Goal: Task Accomplishment & Management: Manage account settings

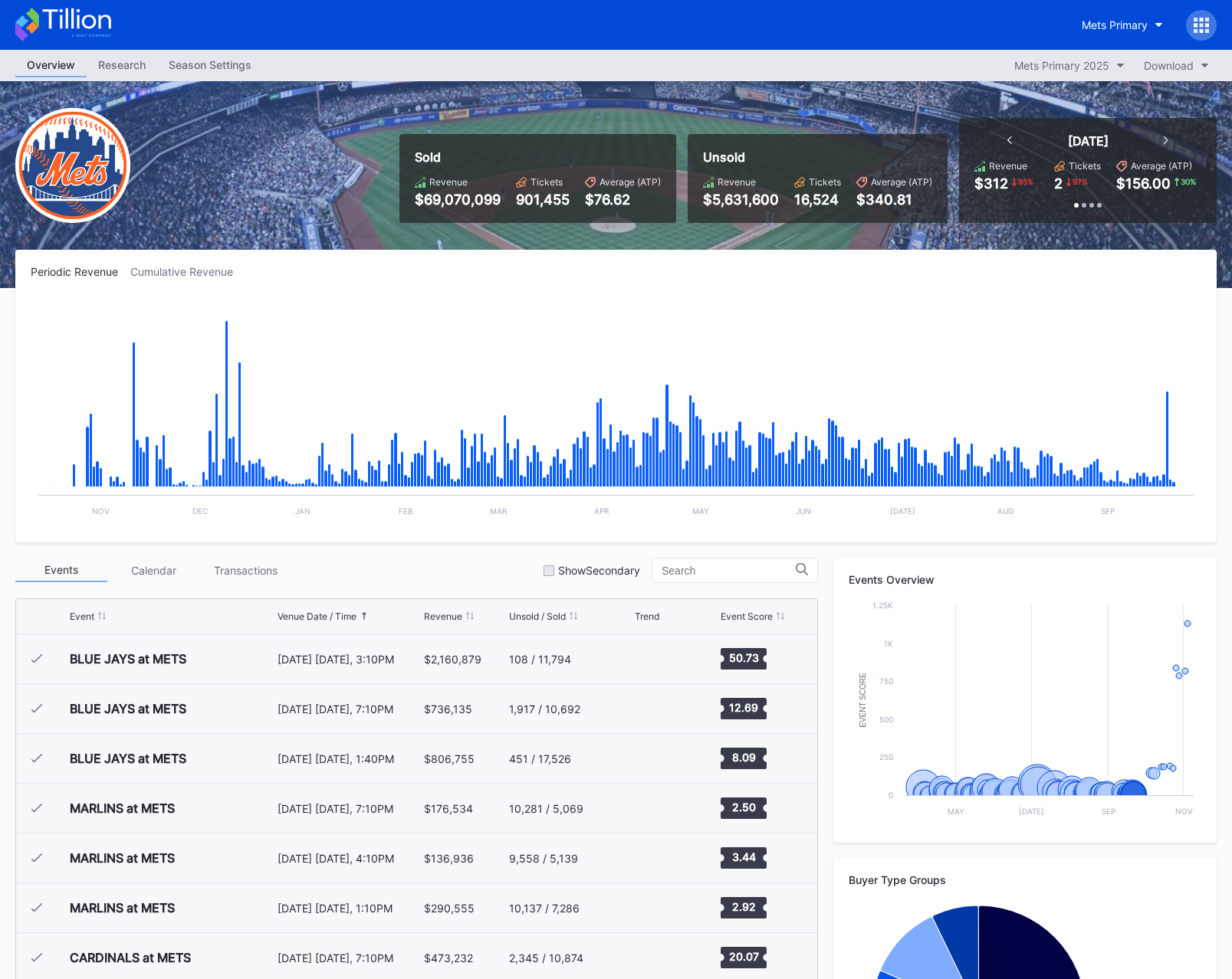
scroll to position [3980, 0]
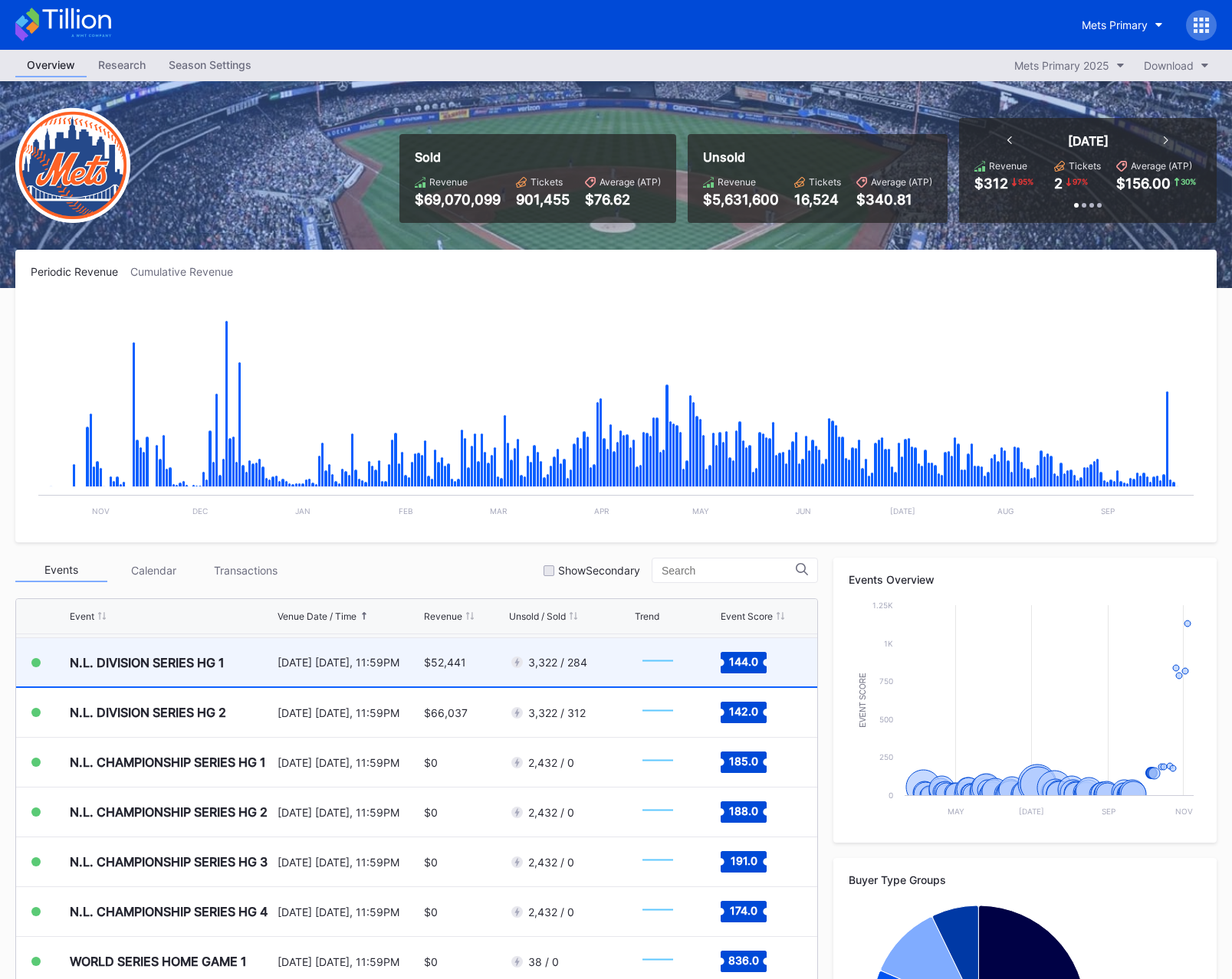
click at [280, 645] on div "[DATE] [DATE], 11:59PM" at bounding box center [348, 662] width 143 height 48
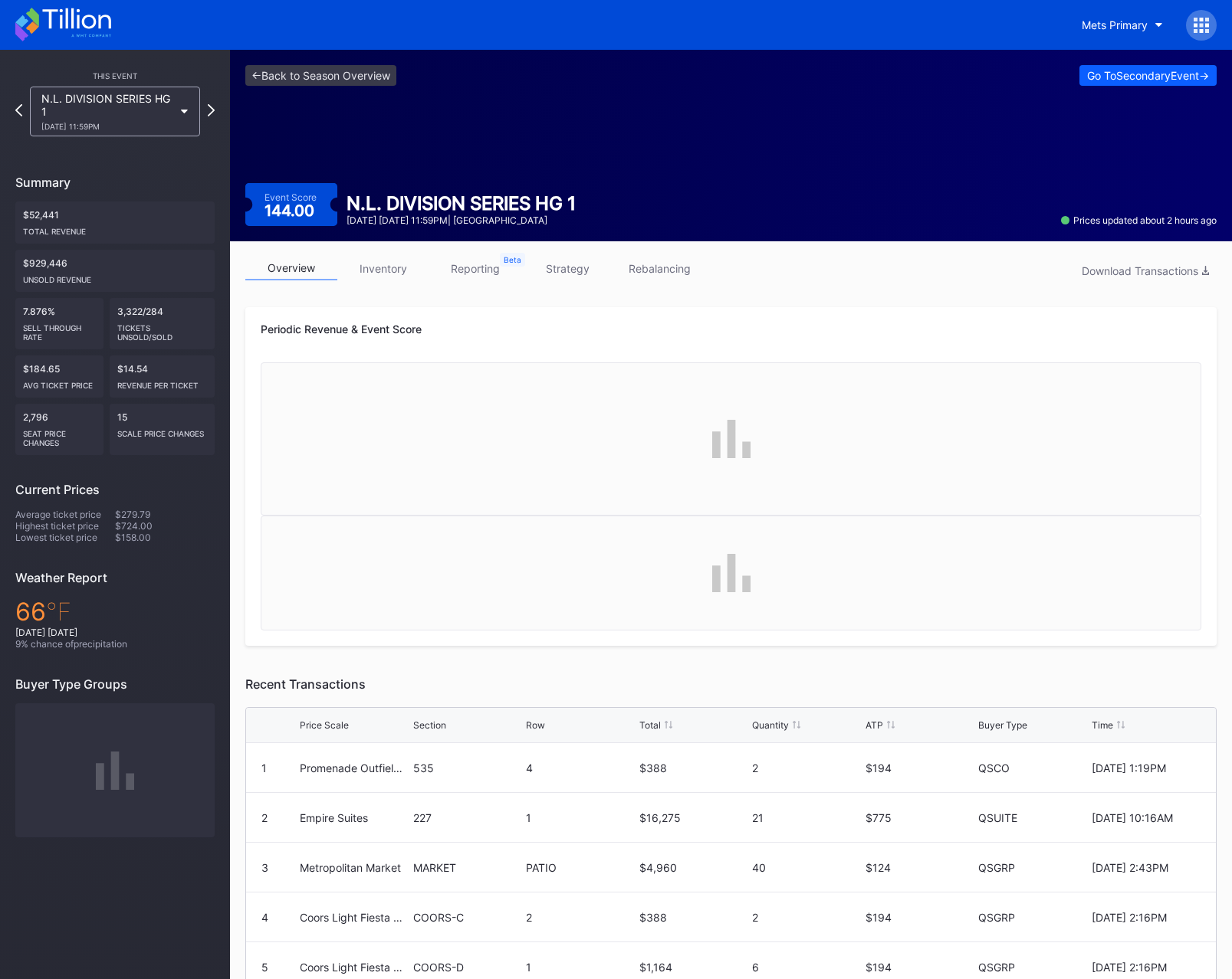
click at [378, 268] on link "inventory" at bounding box center [383, 268] width 92 height 24
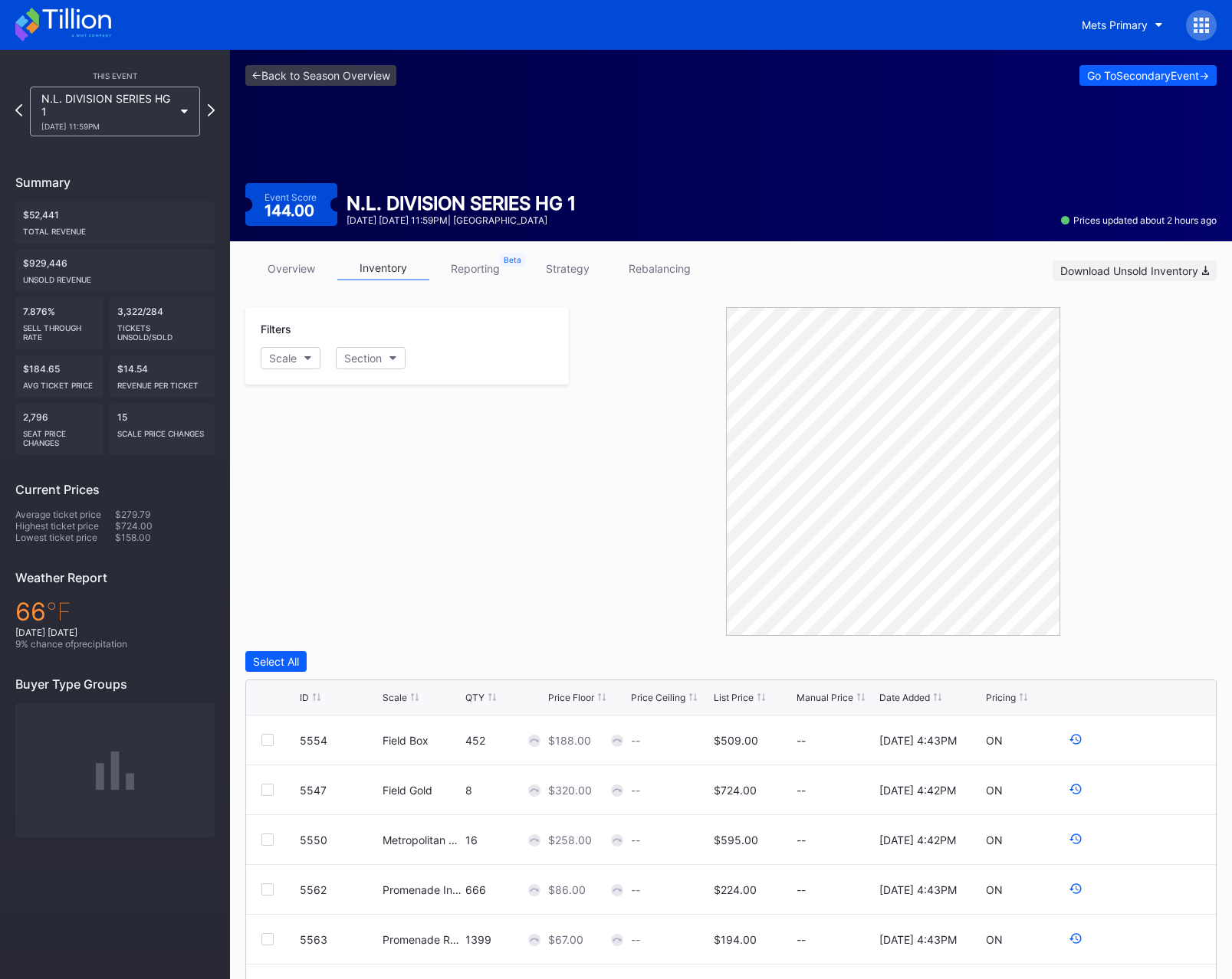
click at [1109, 275] on div "Download Unsold Inventory" at bounding box center [1134, 271] width 148 height 13
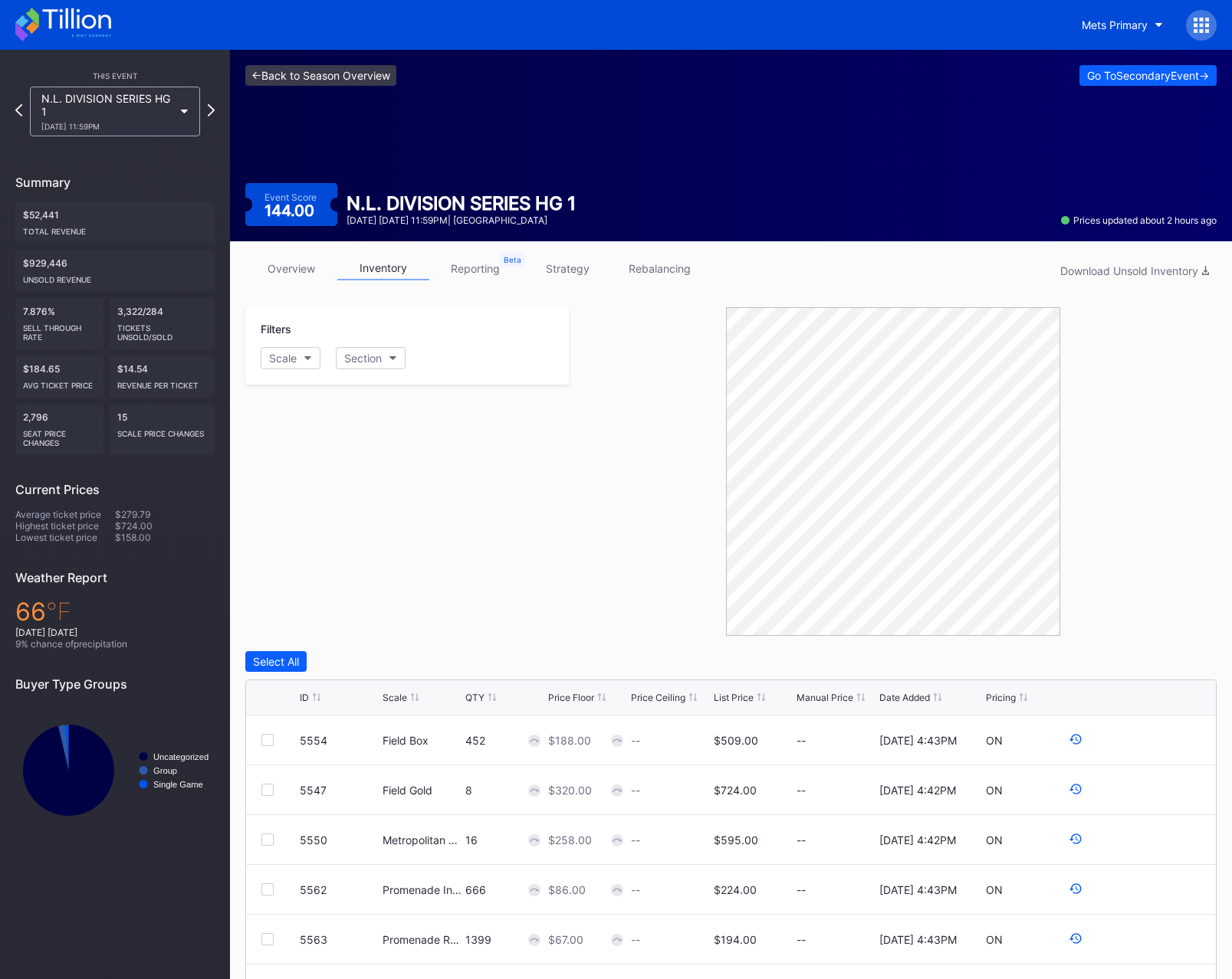
click at [309, 77] on link "<- Back to Season Overview" at bounding box center [320, 75] width 151 height 21
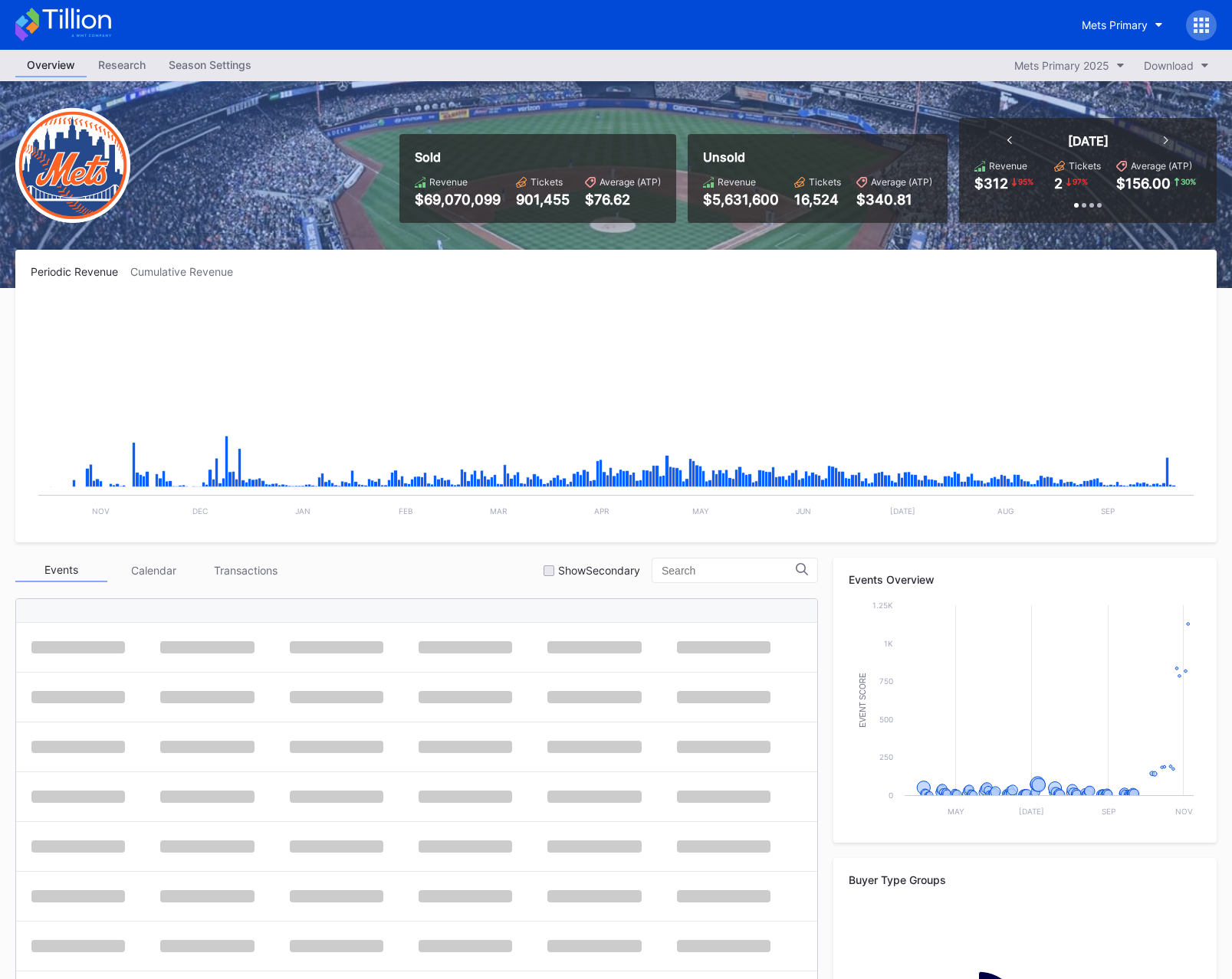
scroll to position [3980, 0]
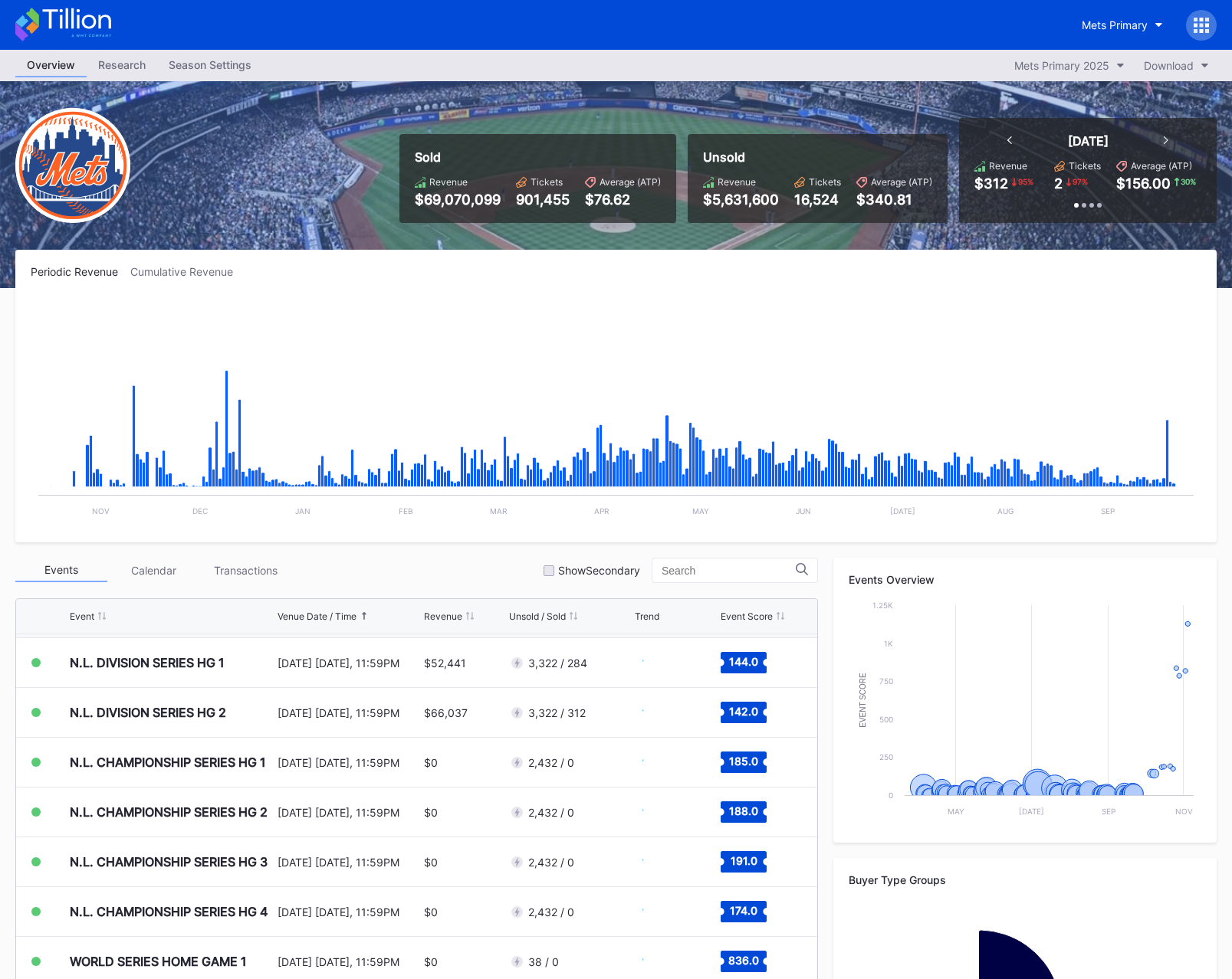
click at [193, 72] on div "Season Settings" at bounding box center [209, 64] width 106 height 22
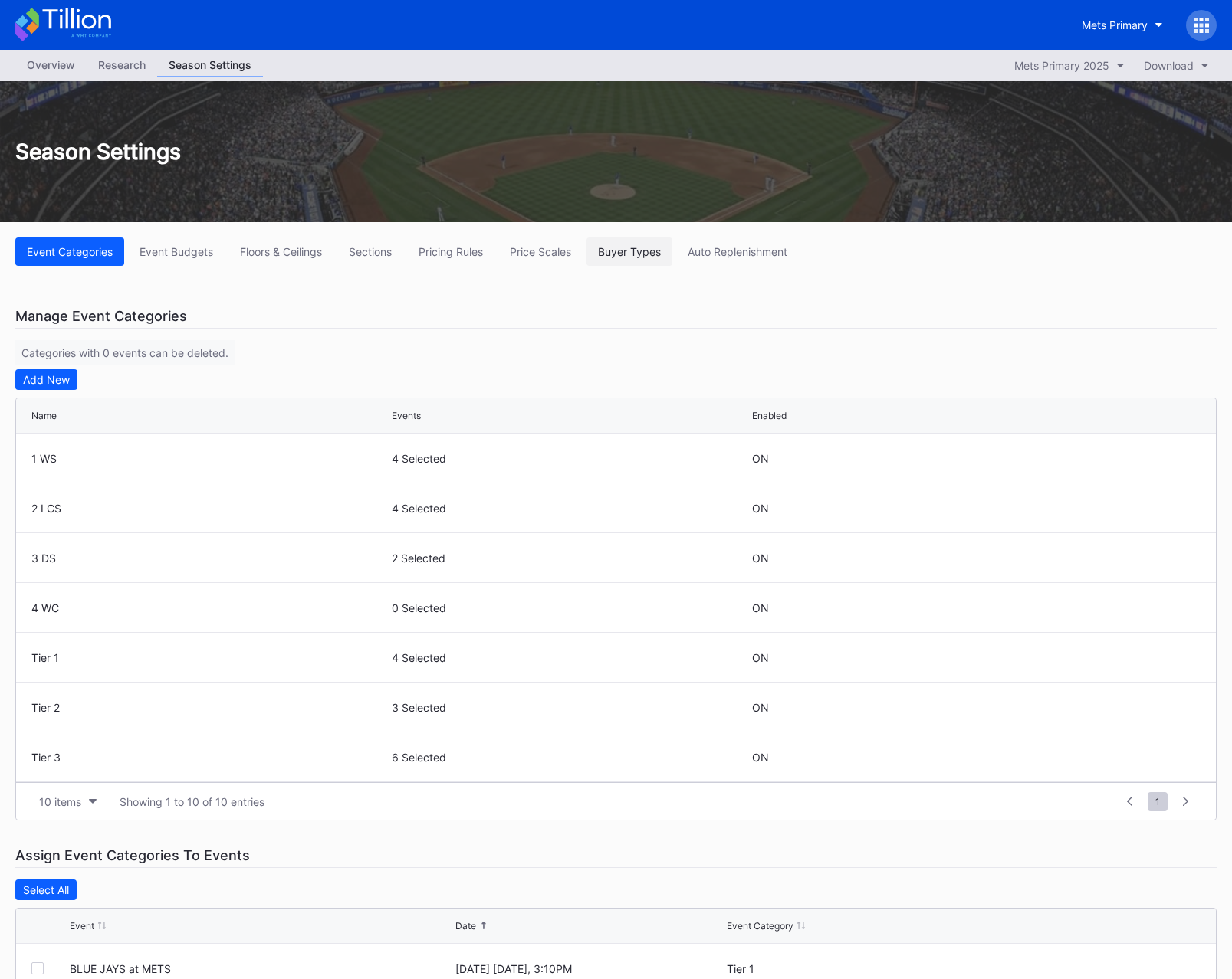
click at [647, 255] on div "Buyer Types" at bounding box center [629, 252] width 63 height 13
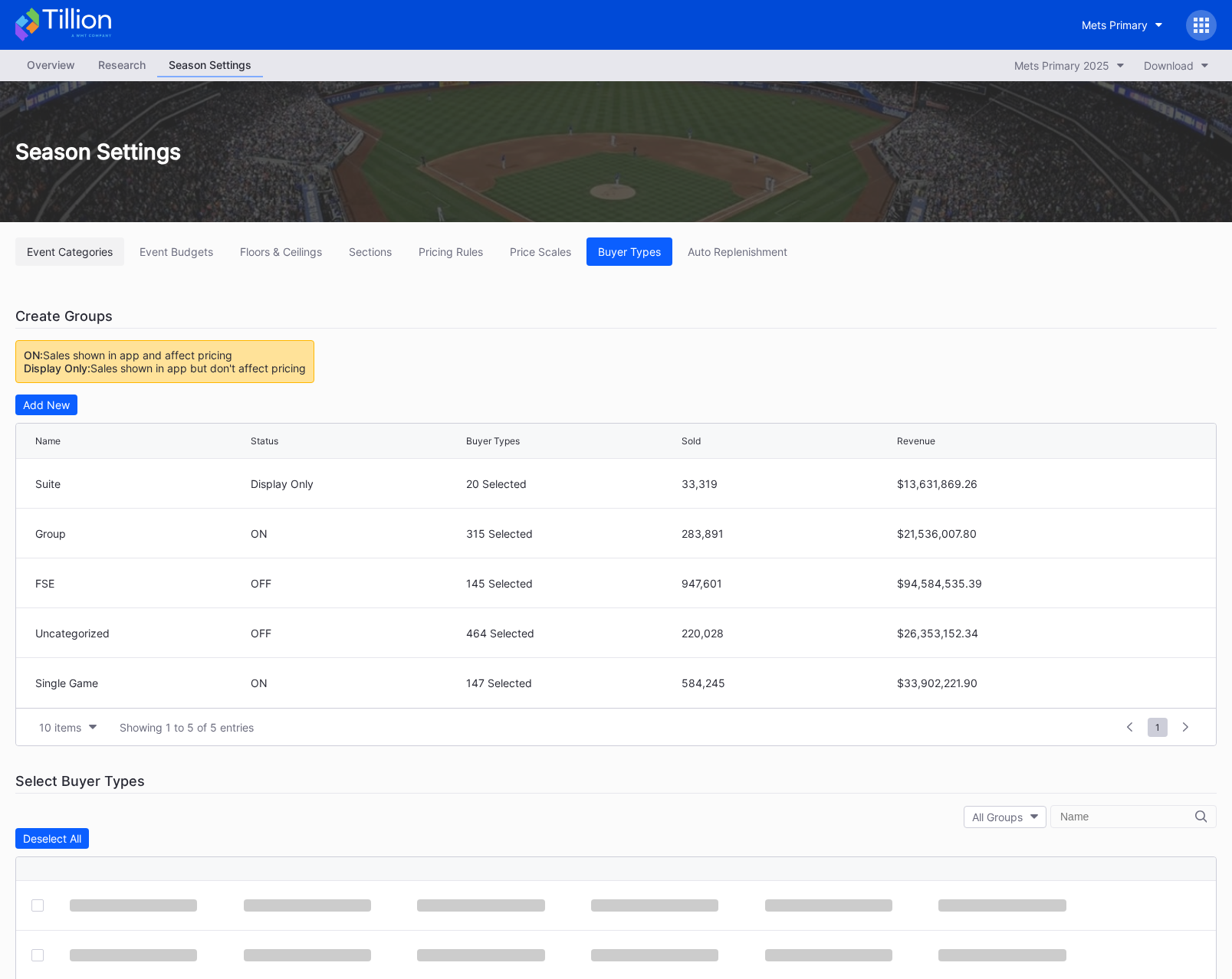
click at [59, 262] on button "Event Categories" at bounding box center [69, 252] width 109 height 28
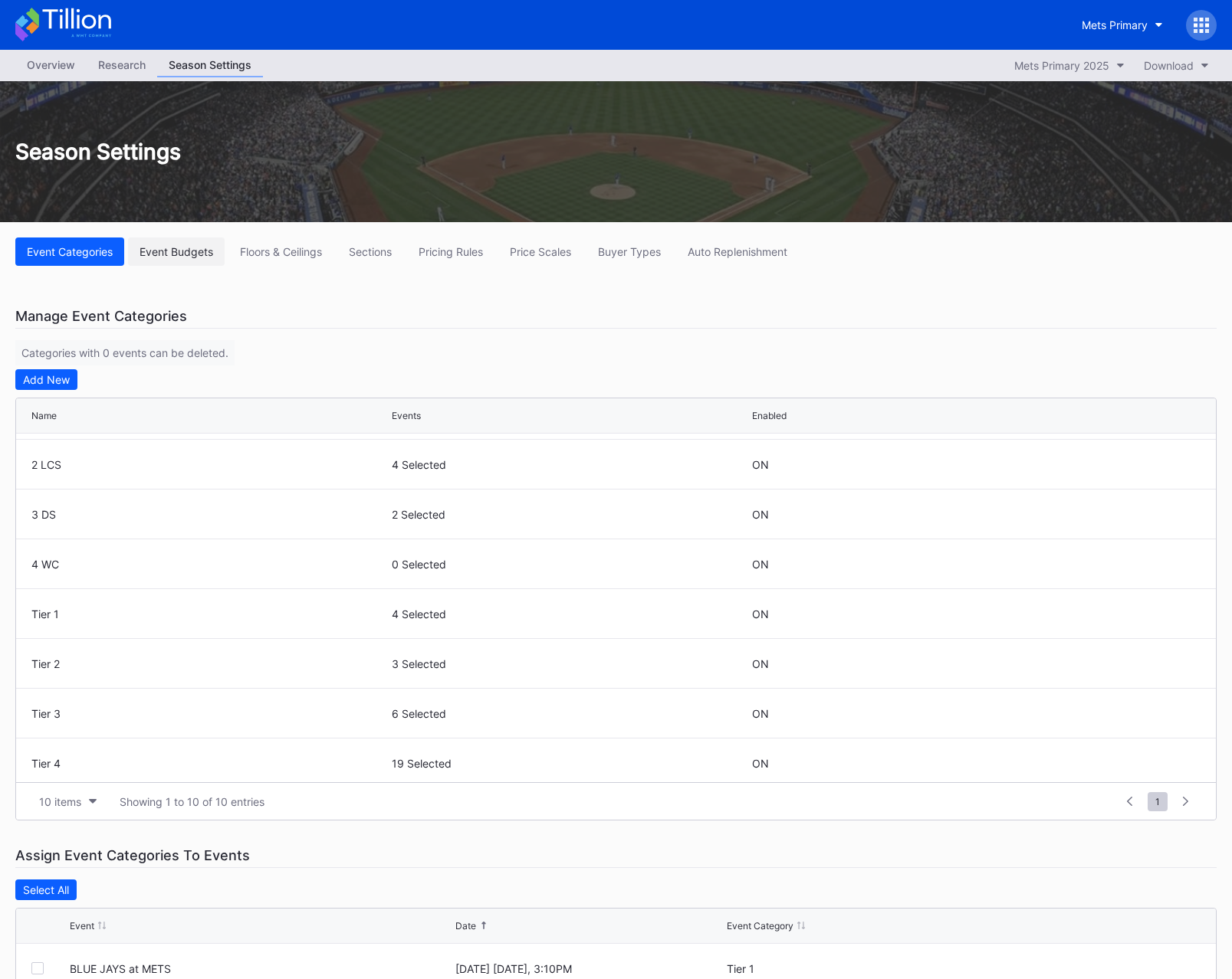
click at [188, 256] on div "Event Budgets" at bounding box center [176, 252] width 73 height 13
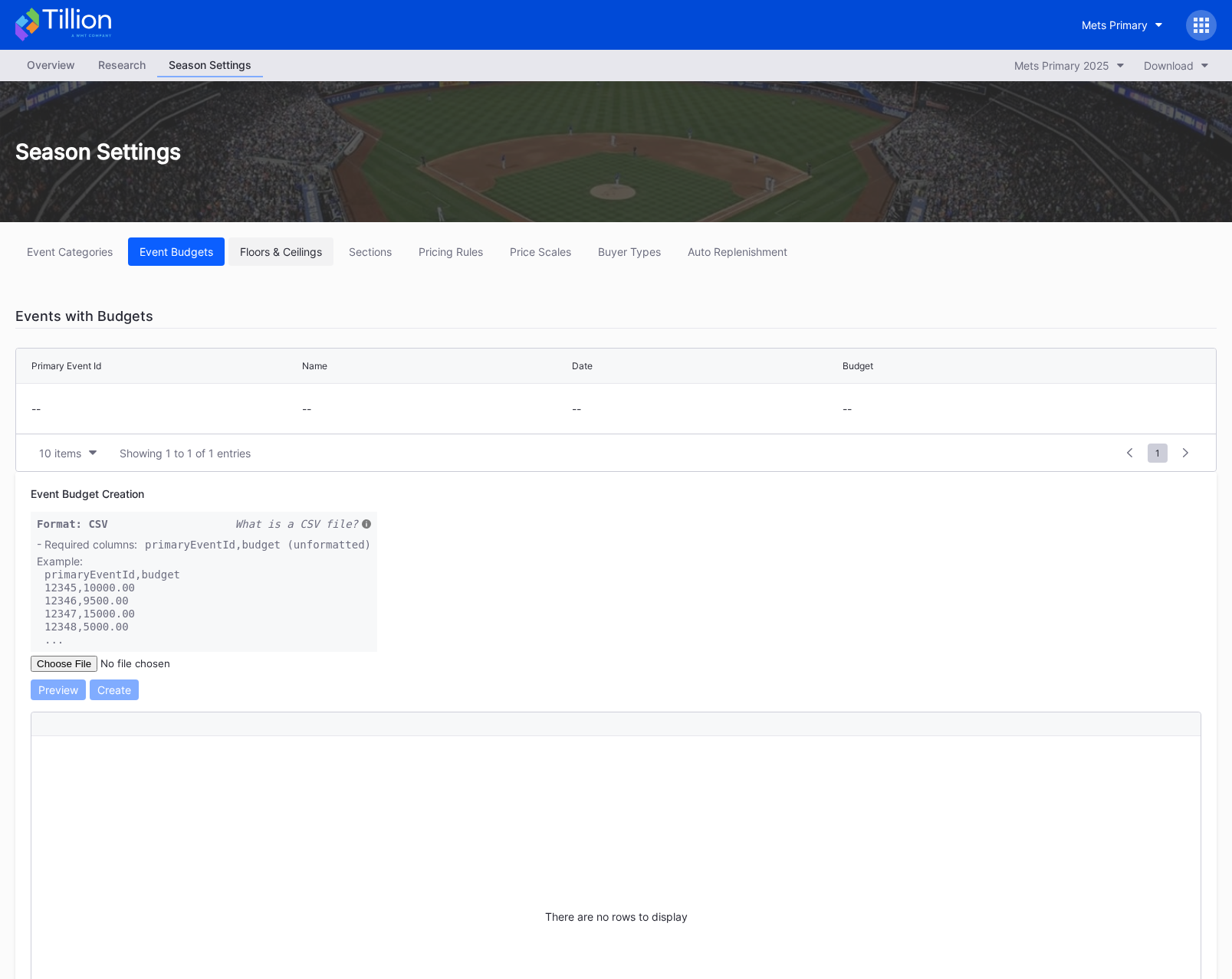
click at [269, 252] on div "Floors & Ceilings" at bounding box center [281, 252] width 82 height 13
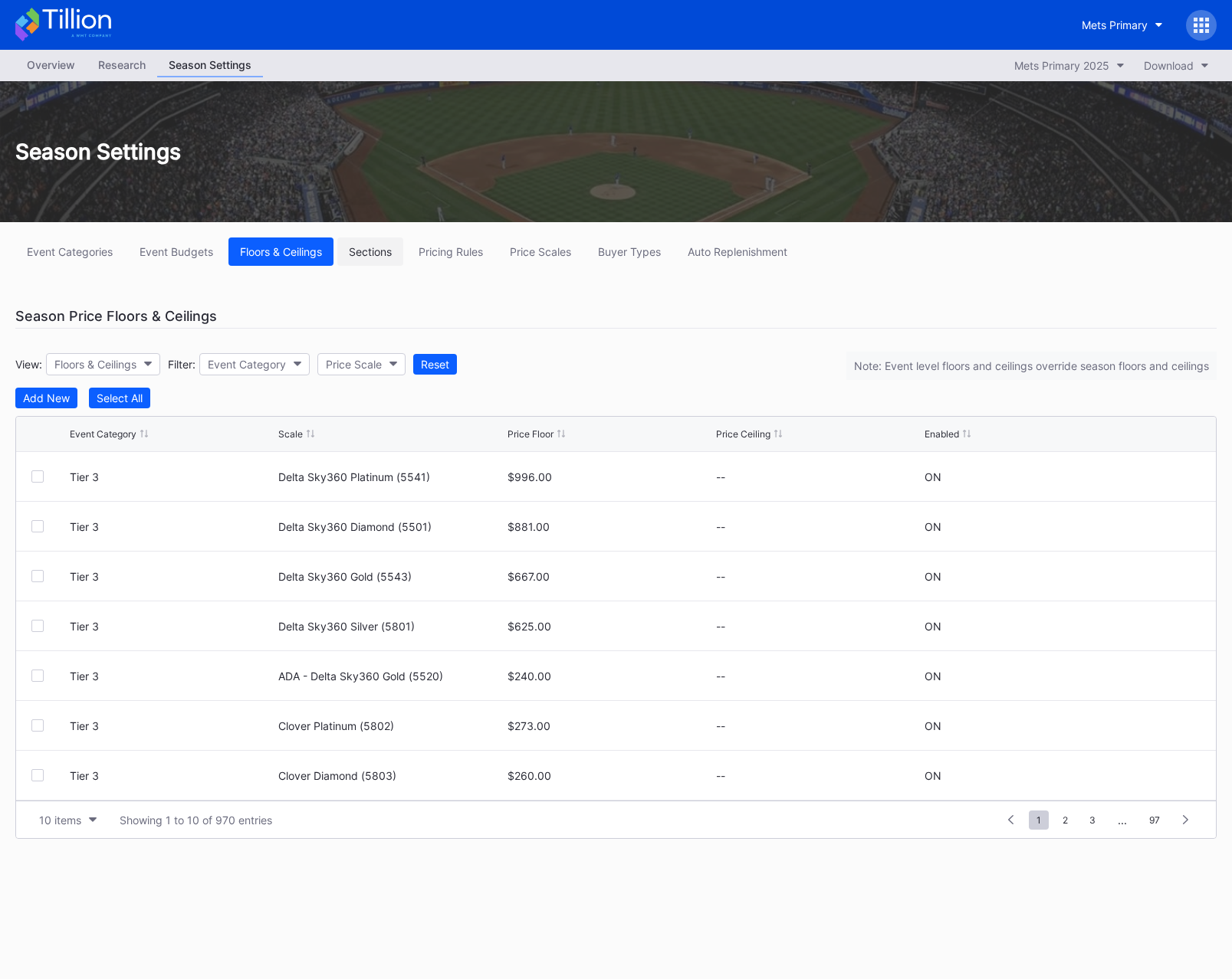
click at [392, 252] on div "Sections" at bounding box center [369, 252] width 43 height 13
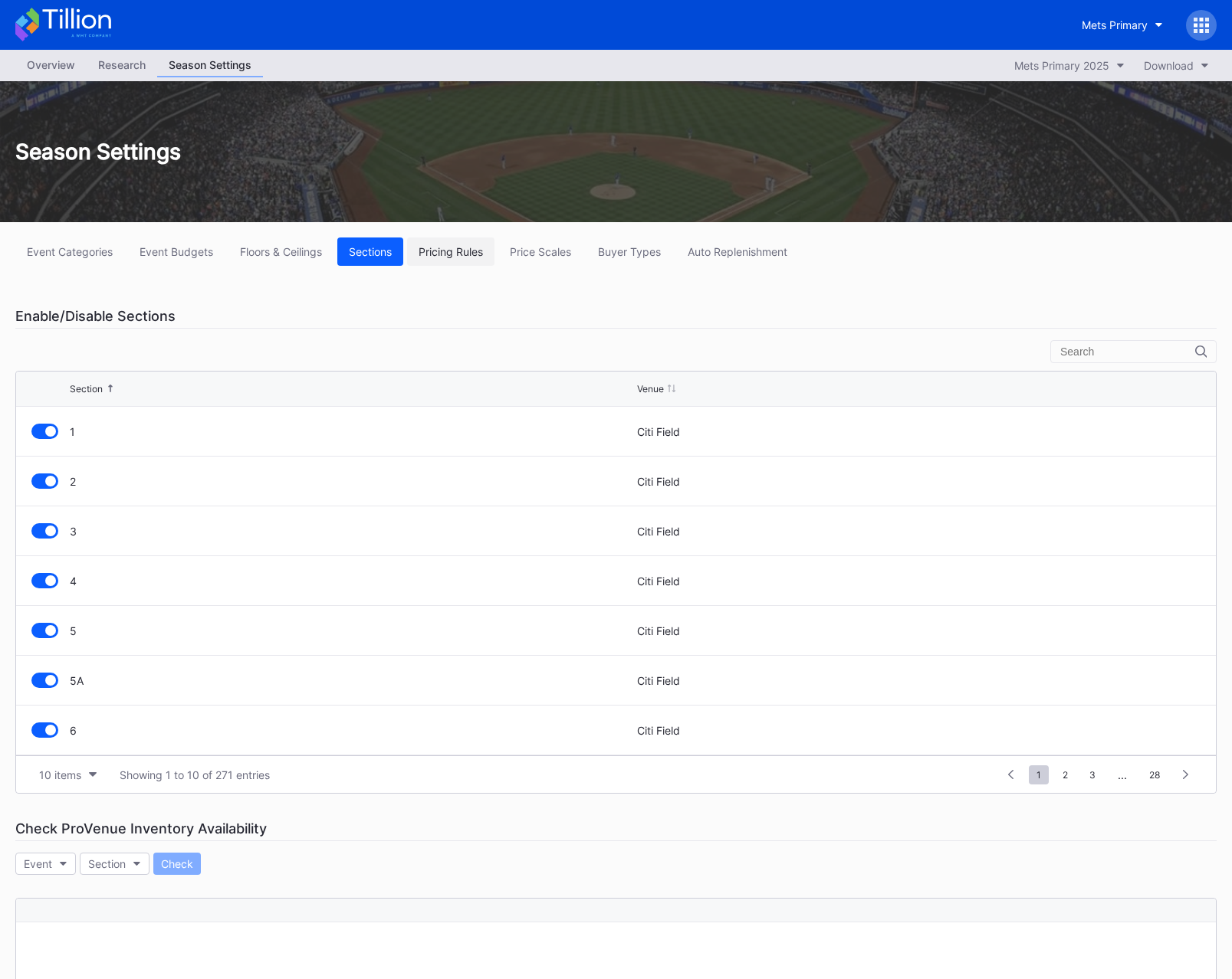
click at [457, 248] on div "Pricing Rules" at bounding box center [450, 252] width 64 height 13
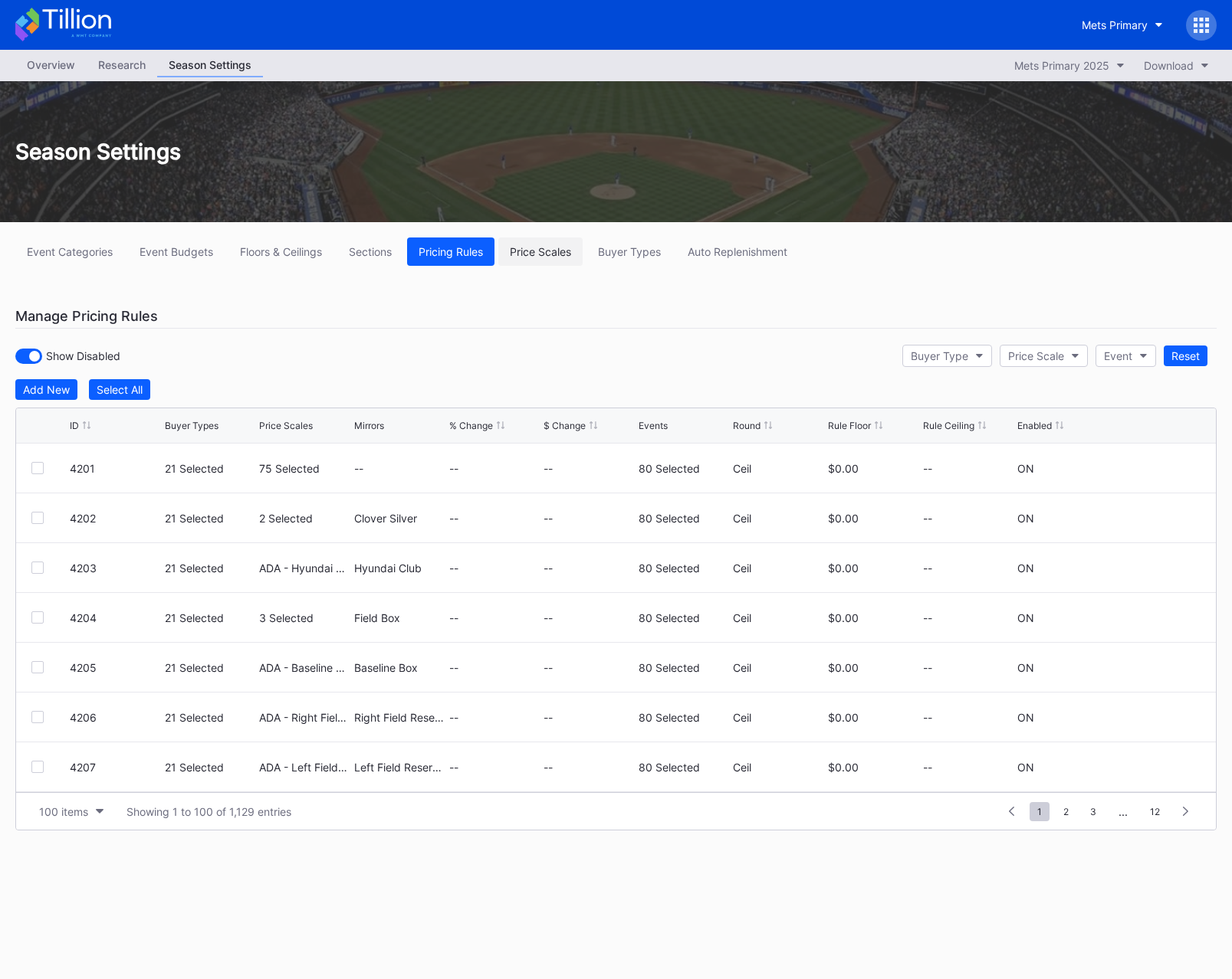
click at [540, 256] on div "Price Scales" at bounding box center [540, 252] width 62 height 13
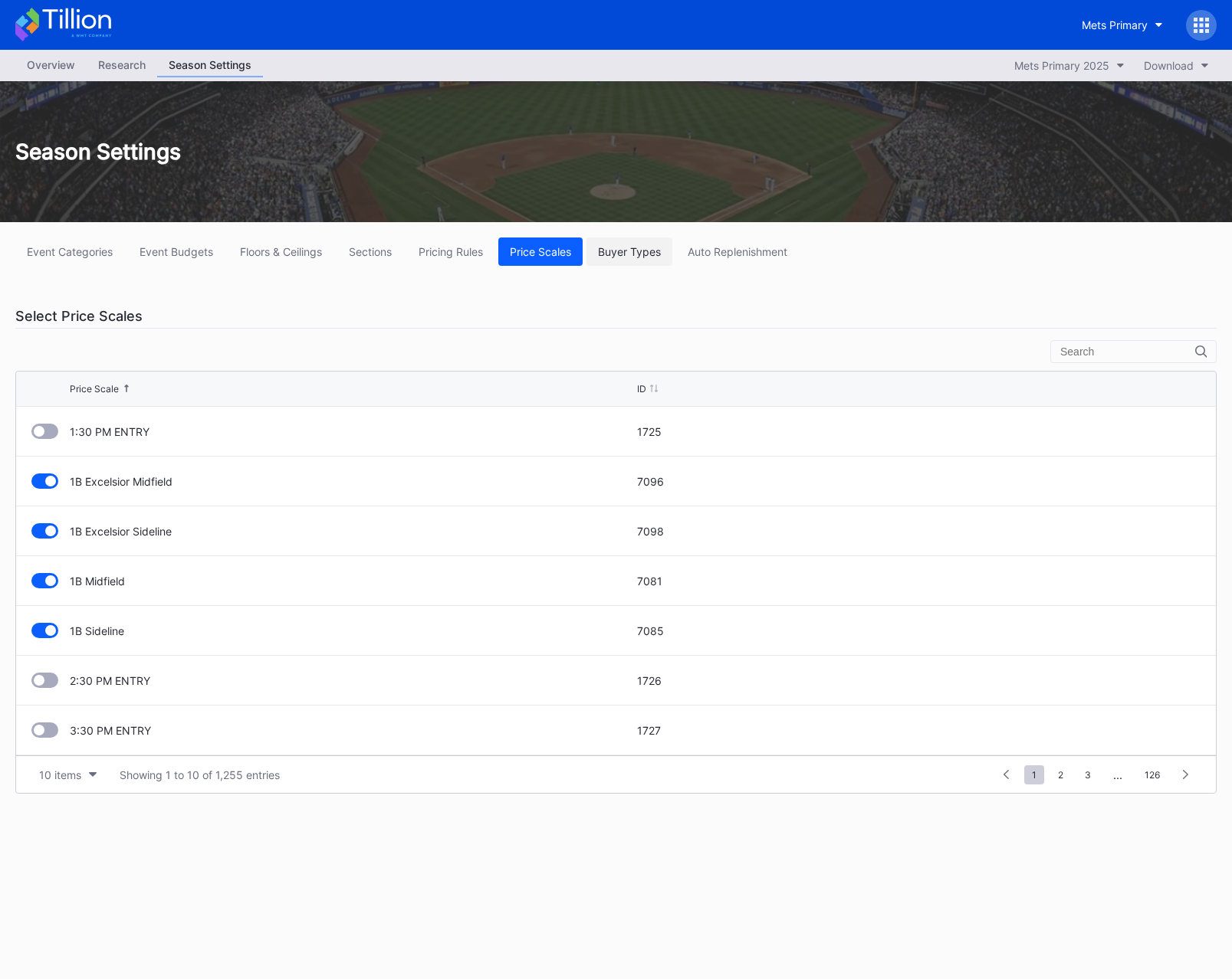
click at [633, 257] on div "Buyer Types" at bounding box center [629, 252] width 63 height 13
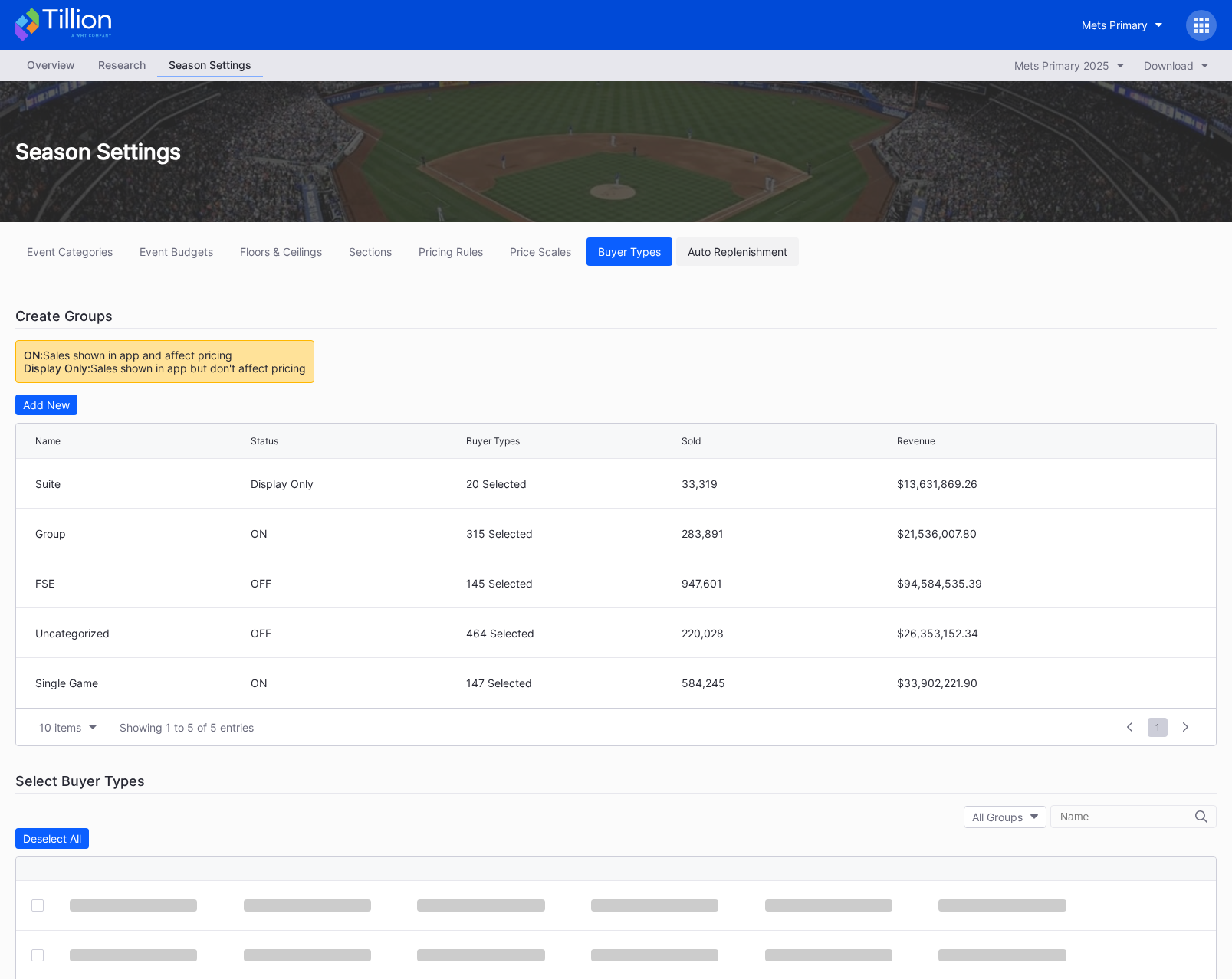
click at [710, 254] on div "Auto Replenishment" at bounding box center [738, 252] width 100 height 13
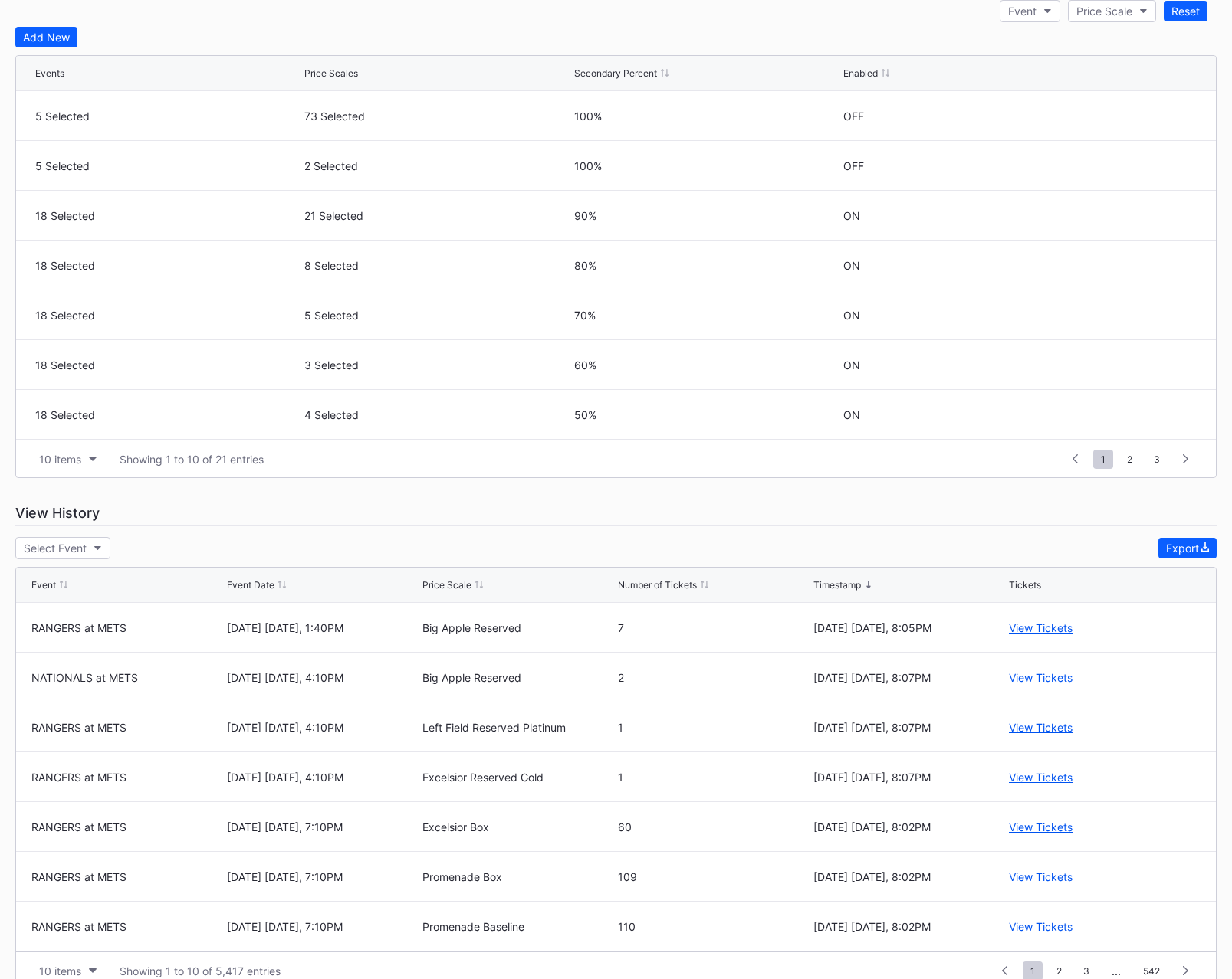
scroll to position [386, 0]
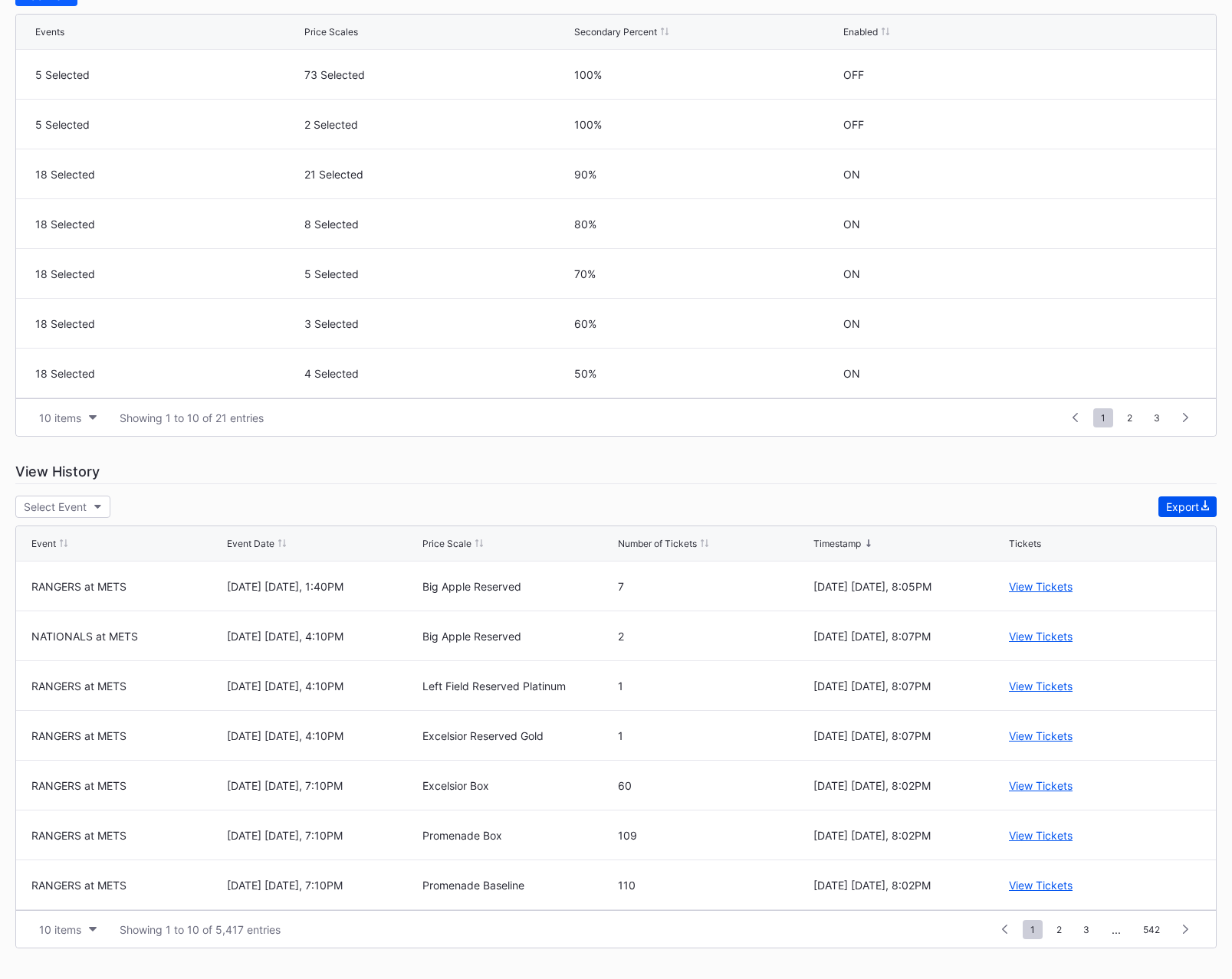
click at [1168, 509] on div "Export" at bounding box center [1188, 507] width 43 height 13
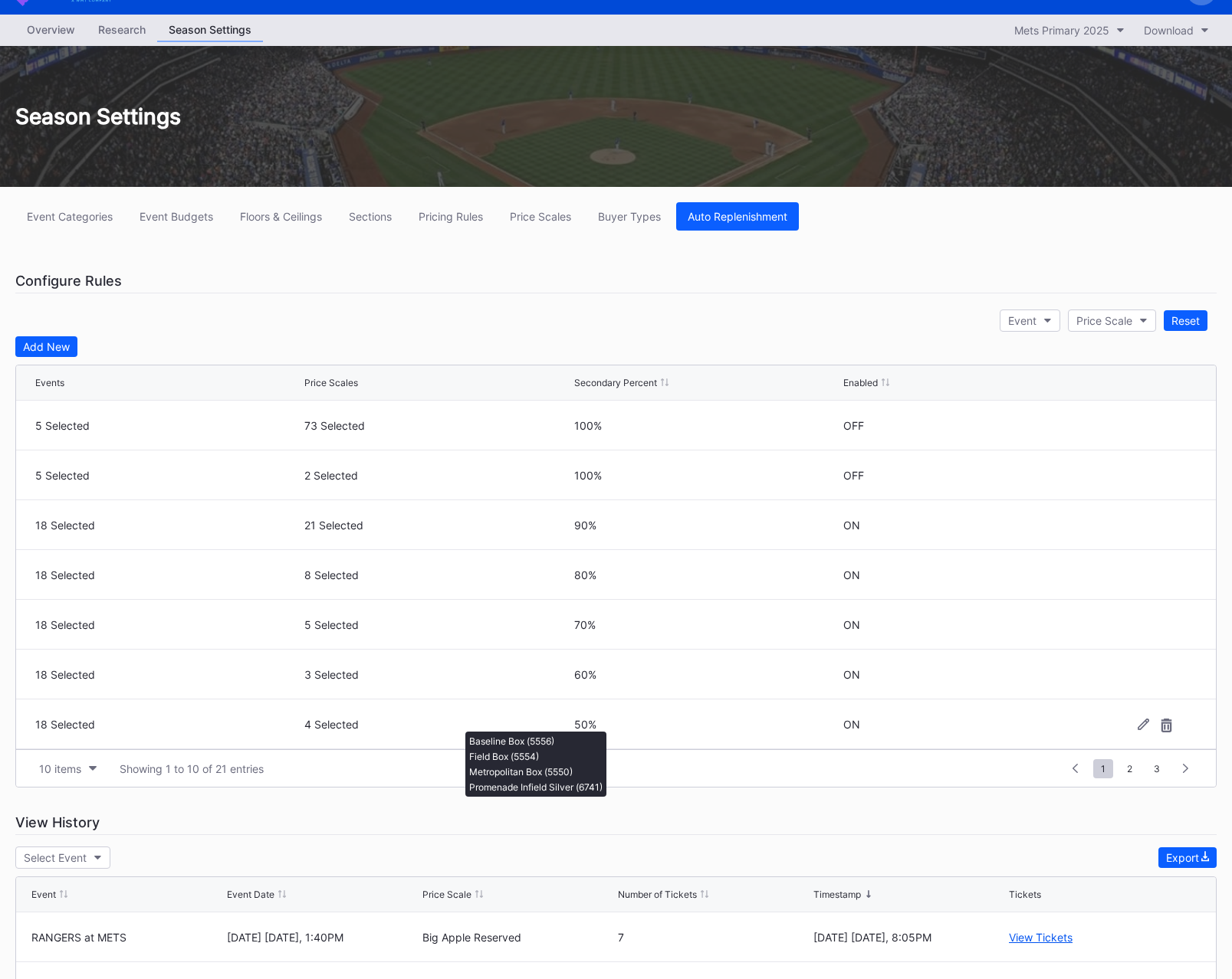
scroll to position [0, 0]
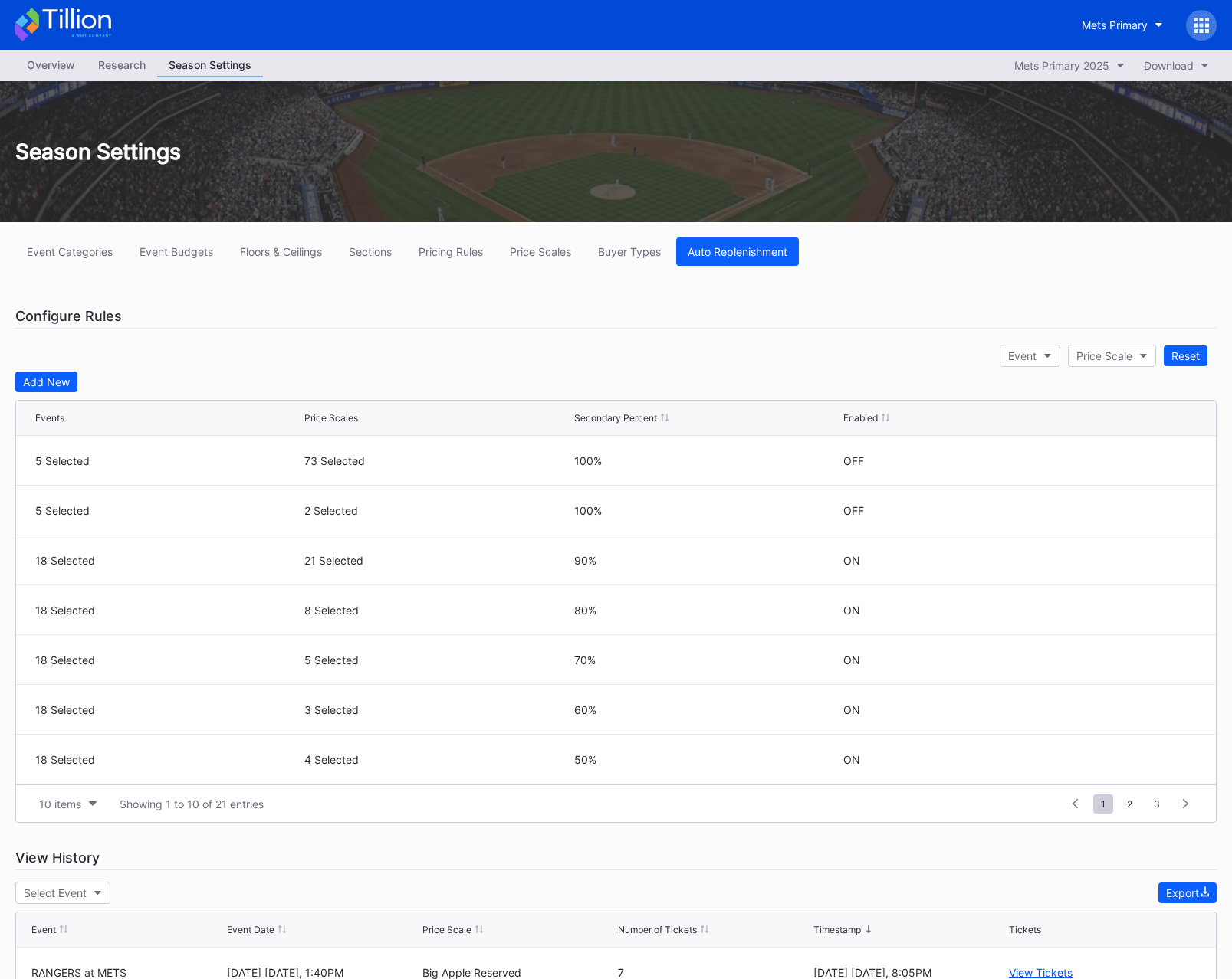
click at [30, 73] on div "Overview" at bounding box center [51, 64] width 72 height 22
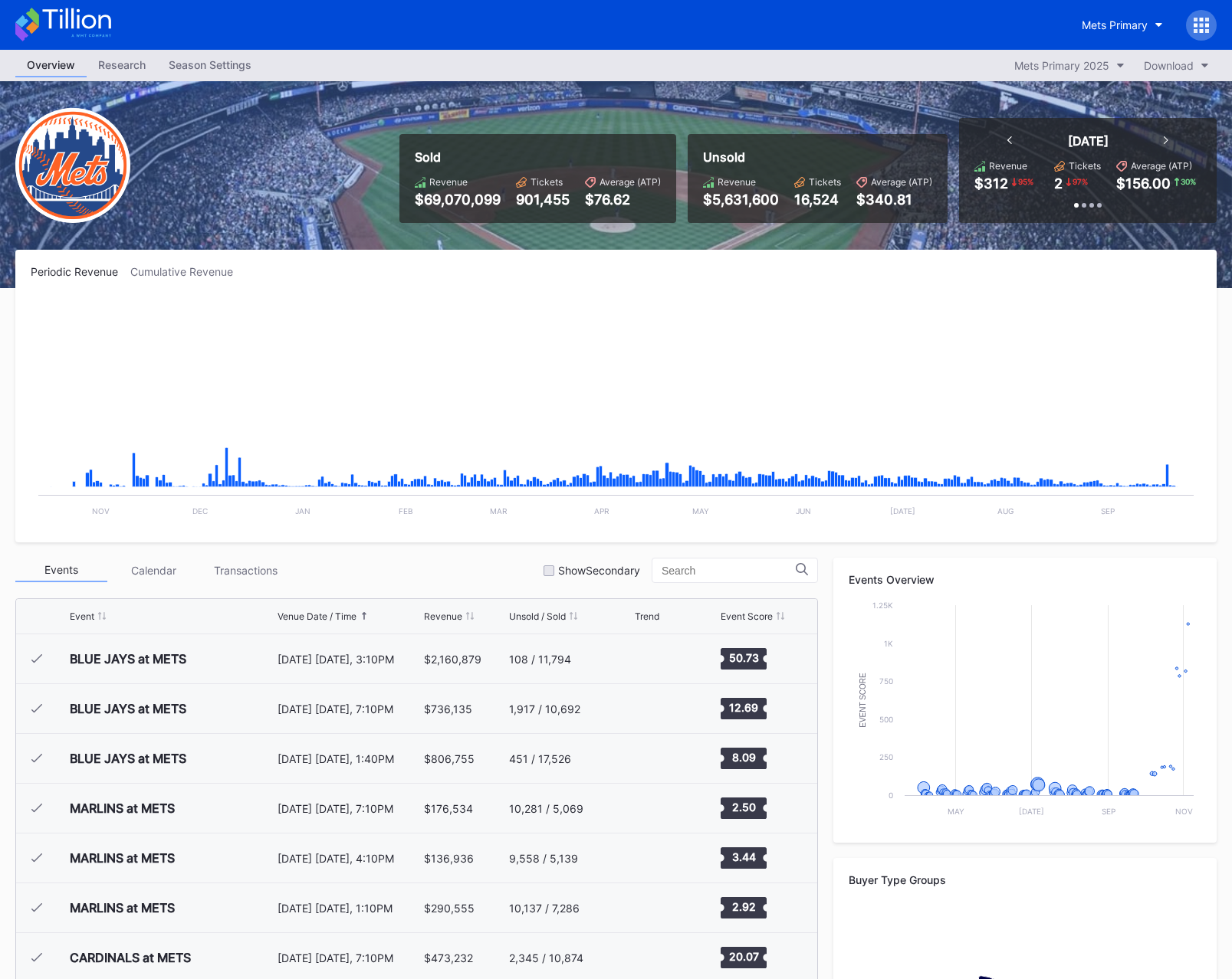
scroll to position [3980, 0]
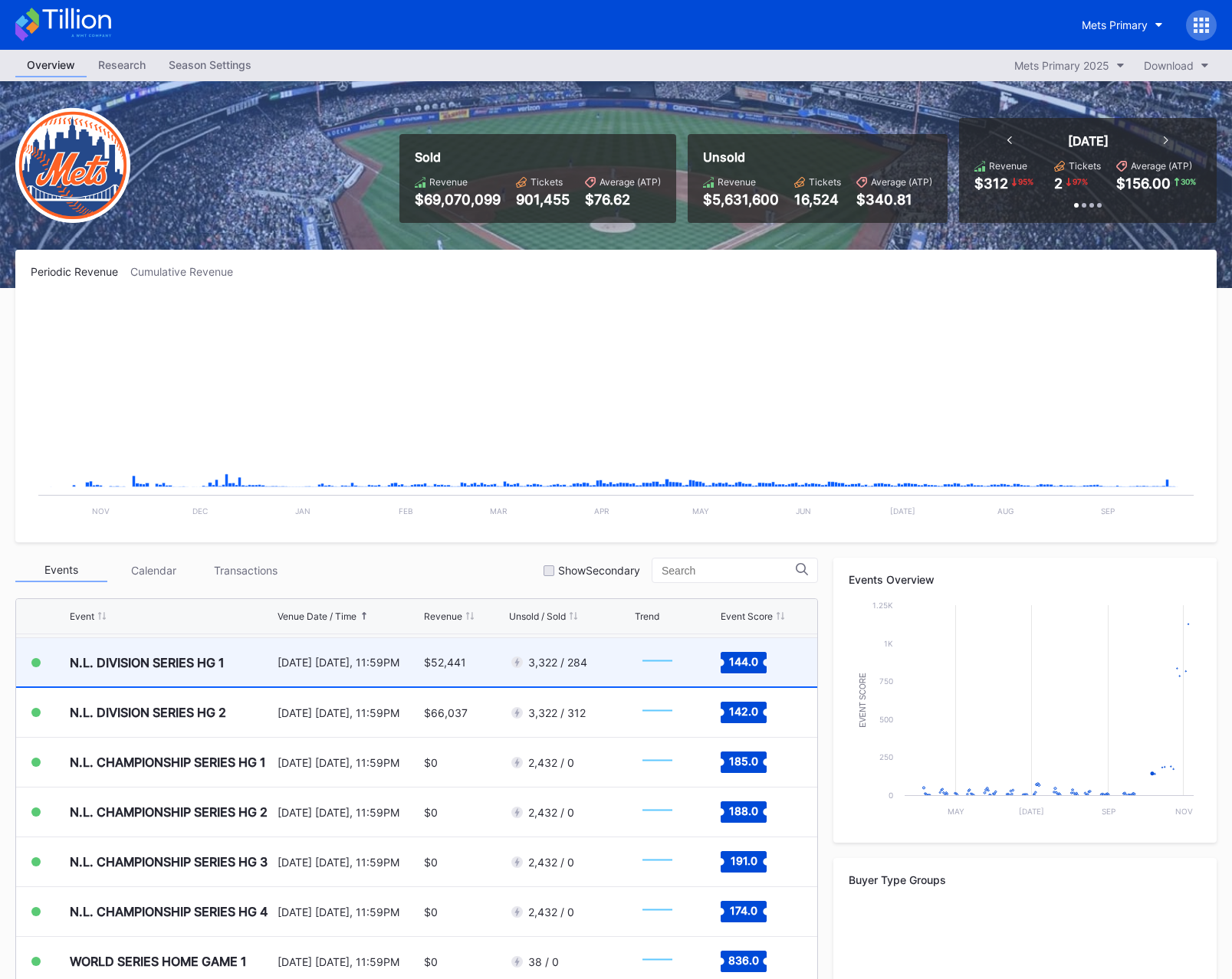
click at [269, 666] on div "N.L. DIVISION SERIES HG 1" at bounding box center [172, 662] width 204 height 48
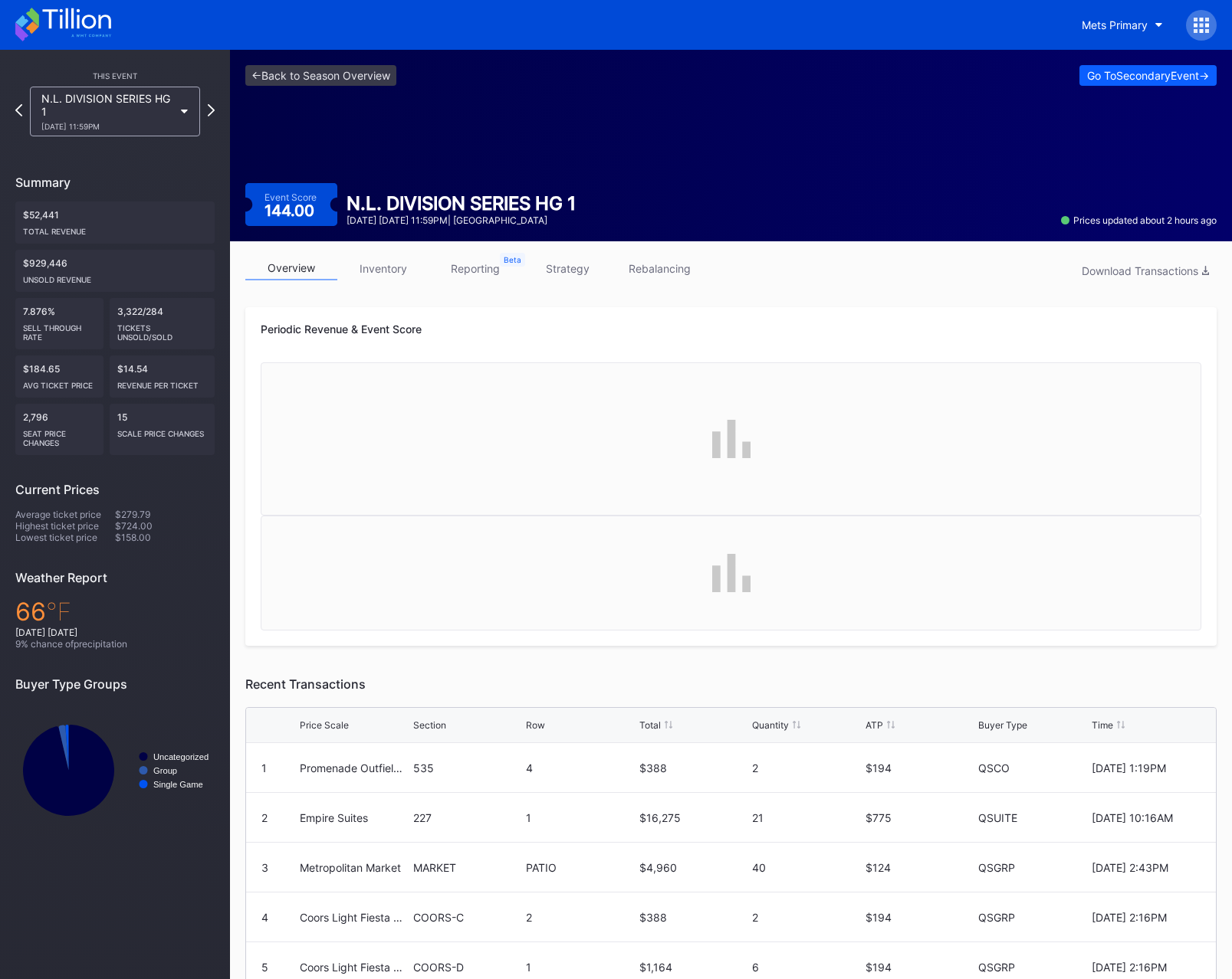
click at [399, 268] on link "inventory" at bounding box center [383, 268] width 92 height 24
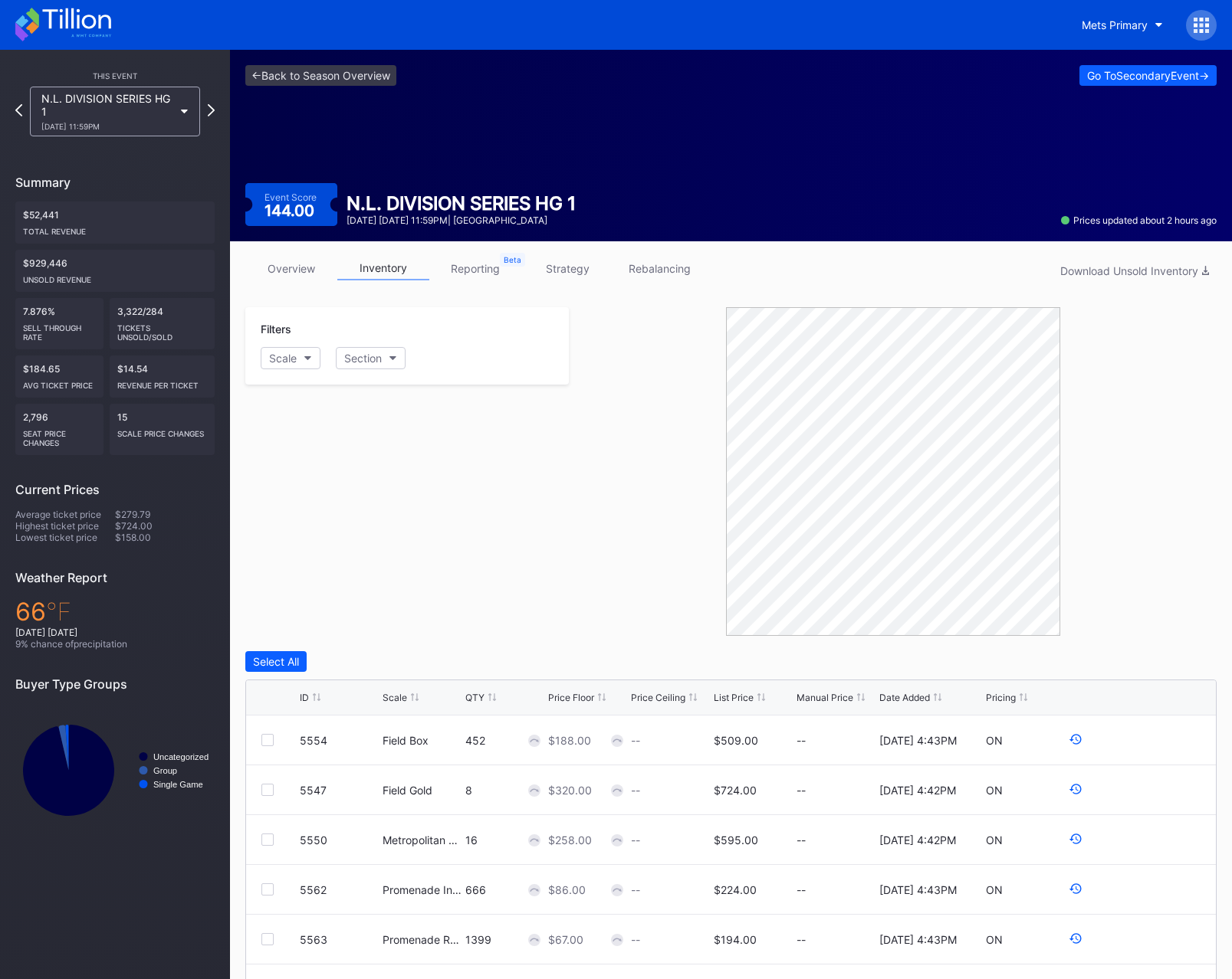
scroll to position [1, 0]
click at [486, 268] on link "reporting" at bounding box center [475, 267] width 92 height 24
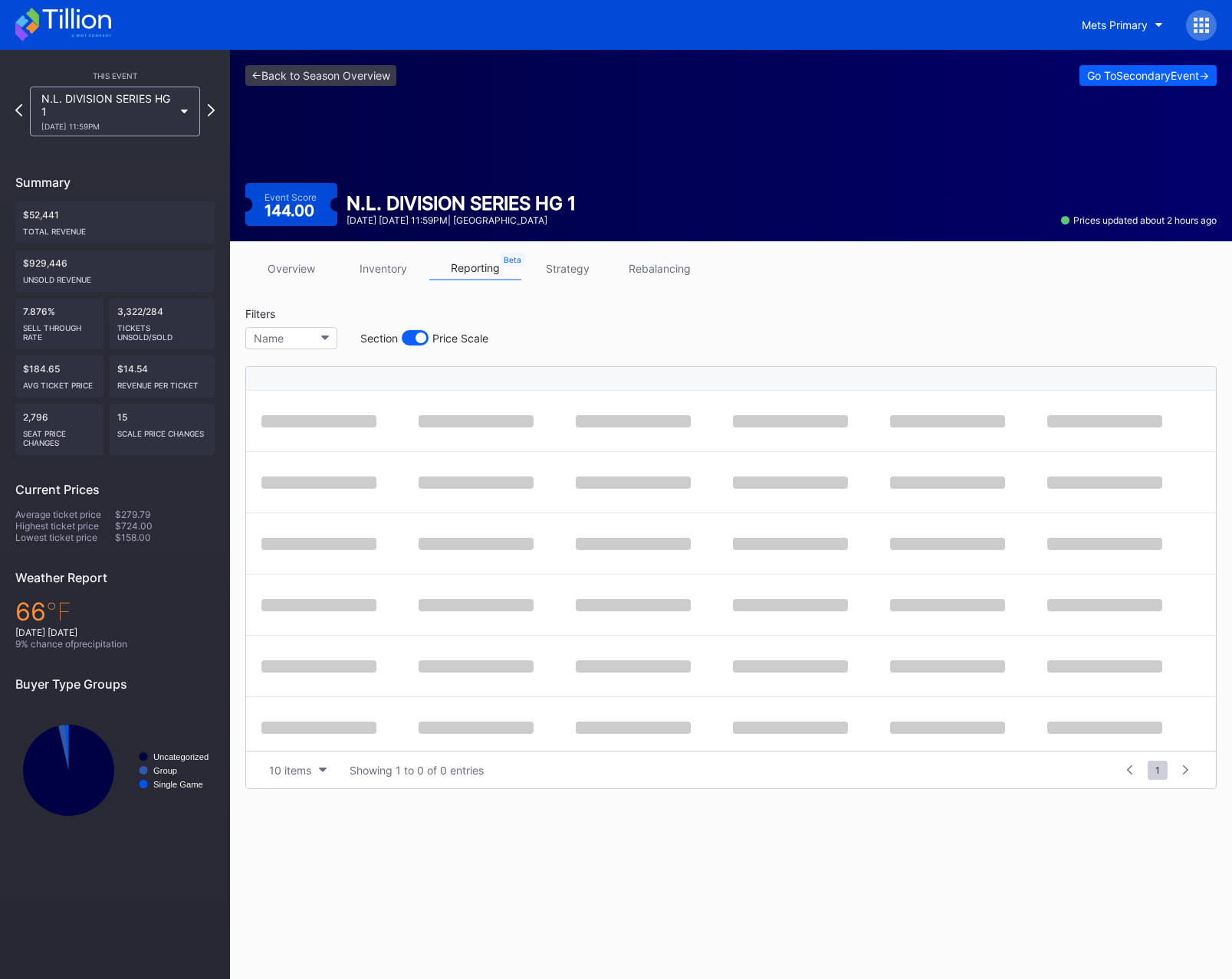
click at [560, 271] on link "strategy" at bounding box center [567, 268] width 92 height 24
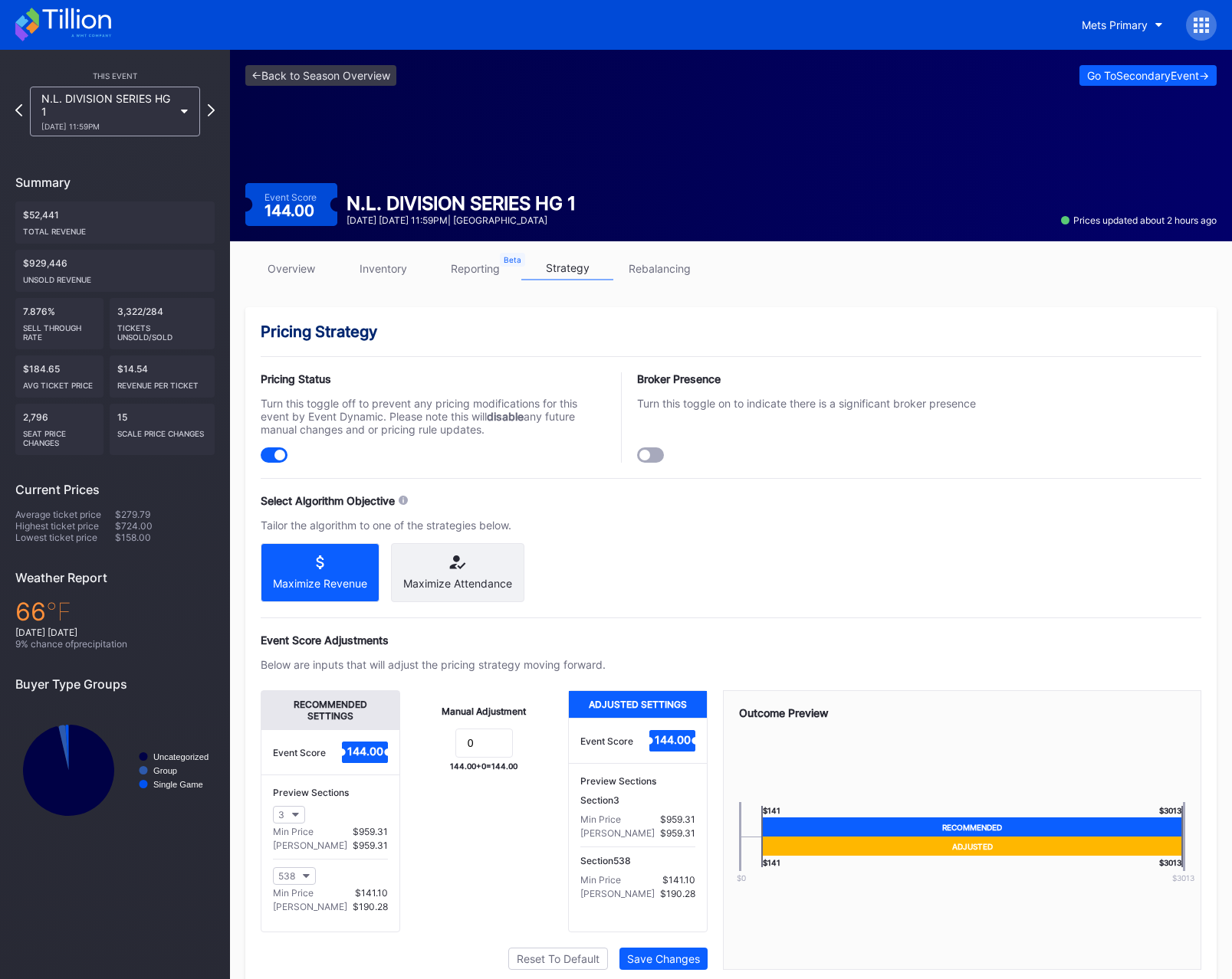
click at [644, 265] on link "rebalancing" at bounding box center [659, 268] width 92 height 24
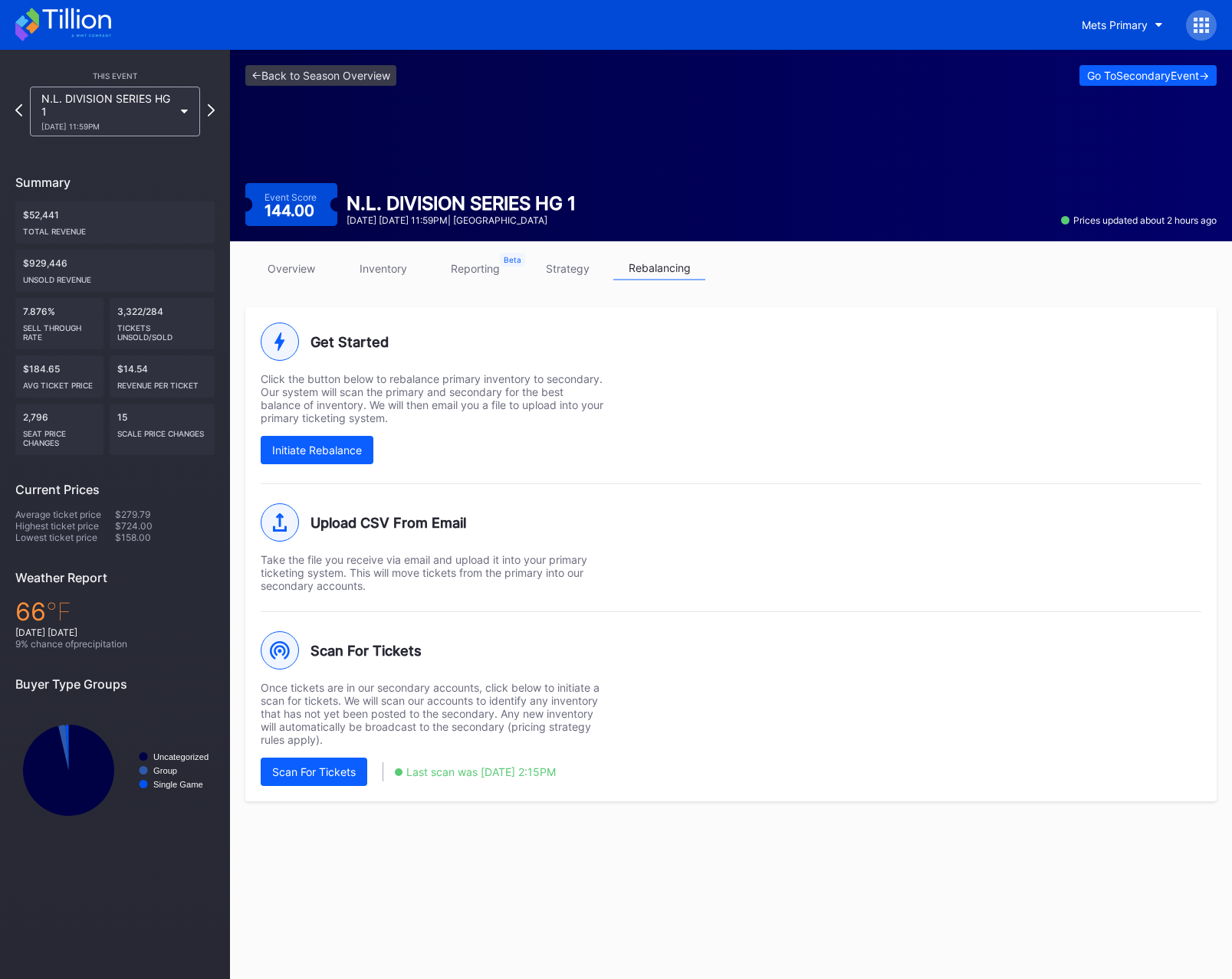
click at [268, 265] on link "overview" at bounding box center [291, 268] width 92 height 24
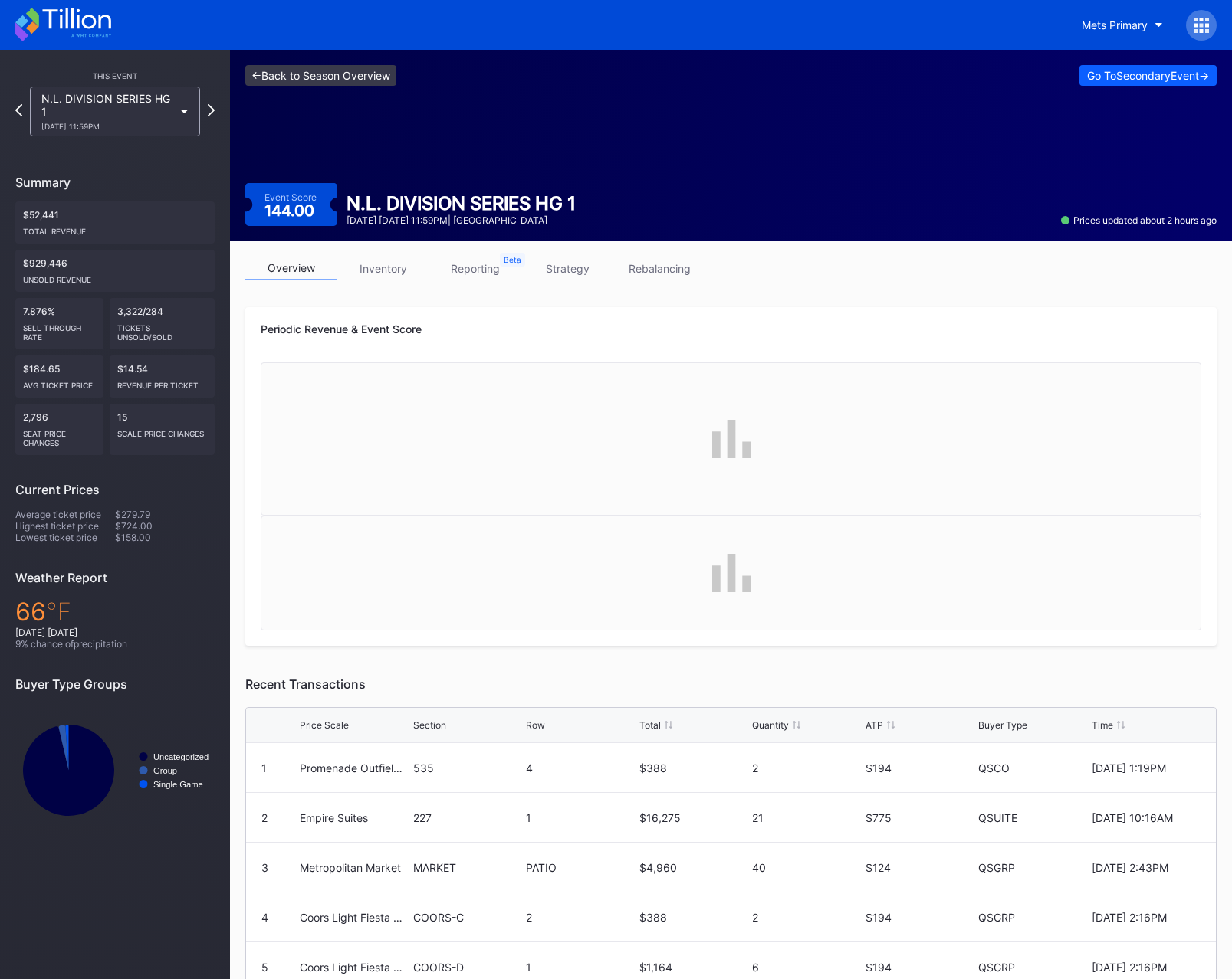
click at [341, 81] on link "<- Back to Season Overview" at bounding box center [320, 75] width 151 height 21
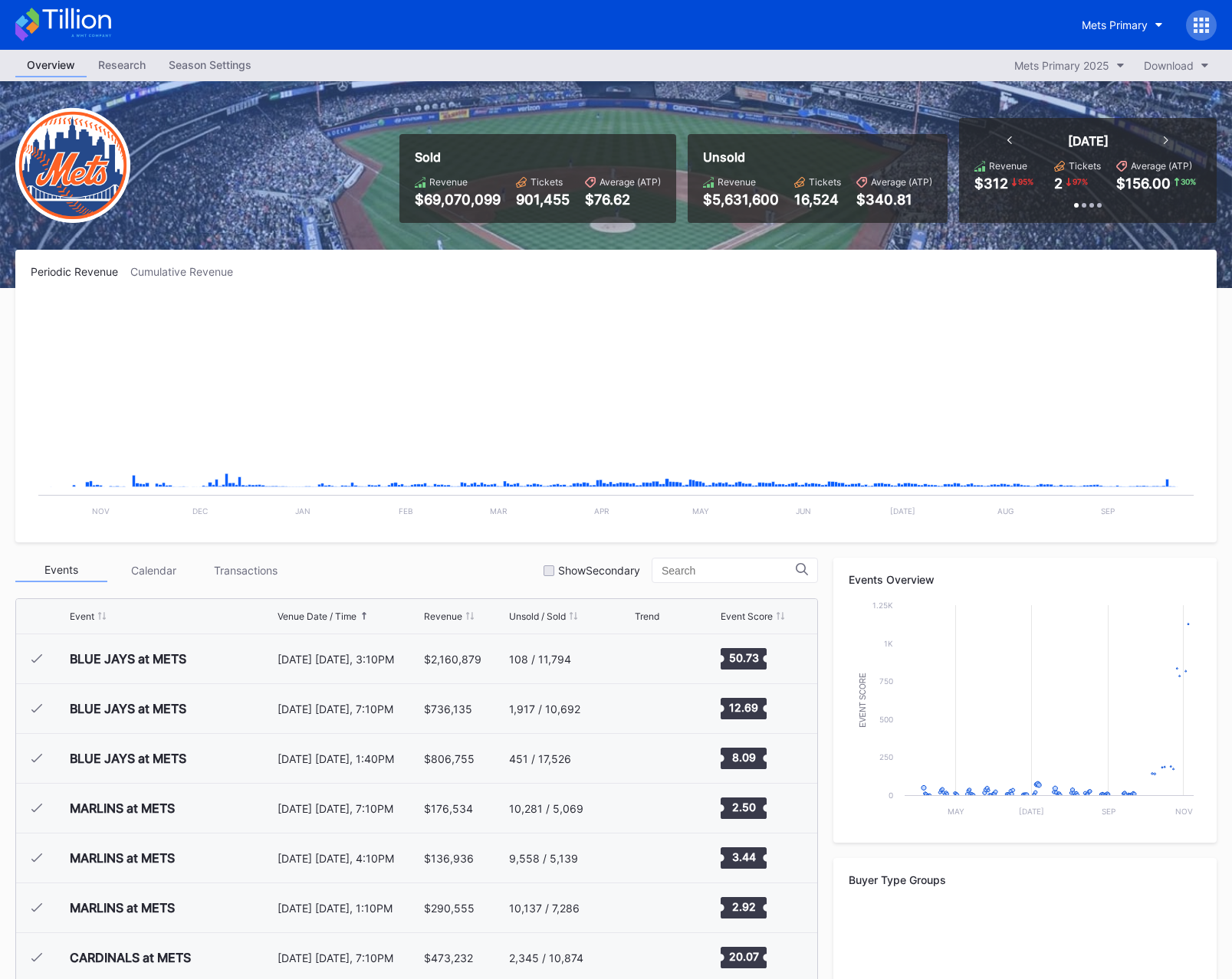
scroll to position [3980, 0]
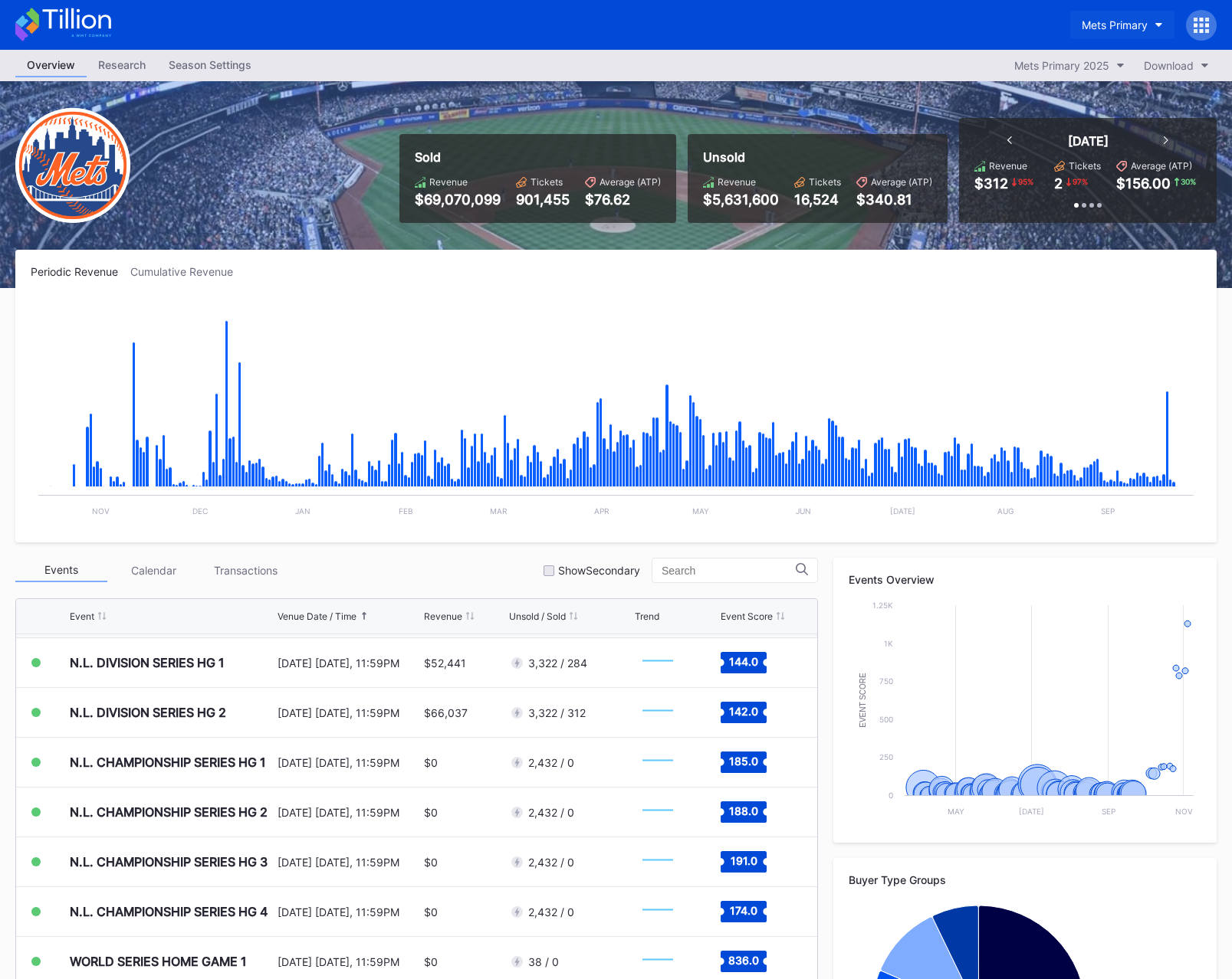
click at [1097, 32] on button "Mets Primary" at bounding box center [1122, 25] width 104 height 28
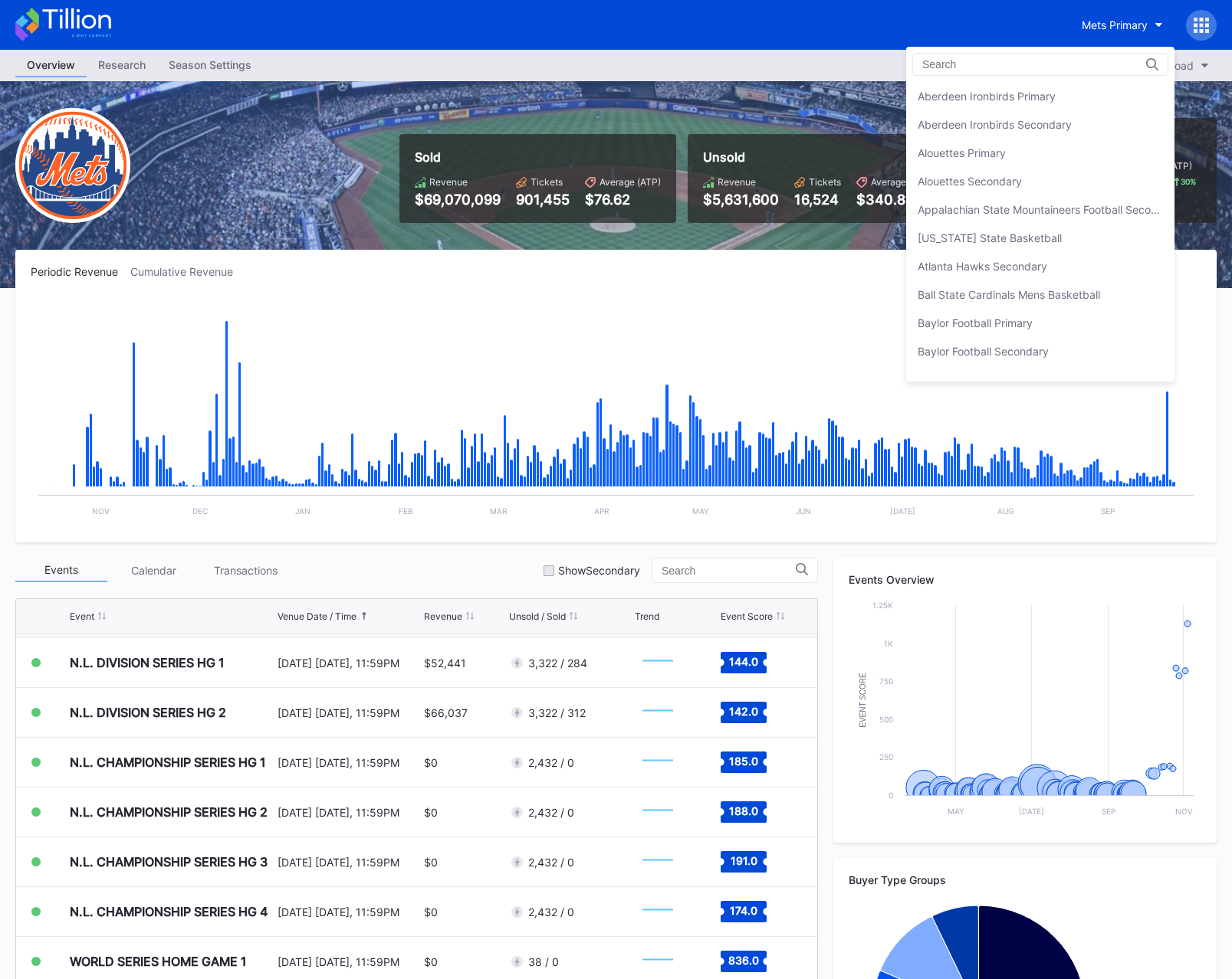
scroll to position [2381, 0]
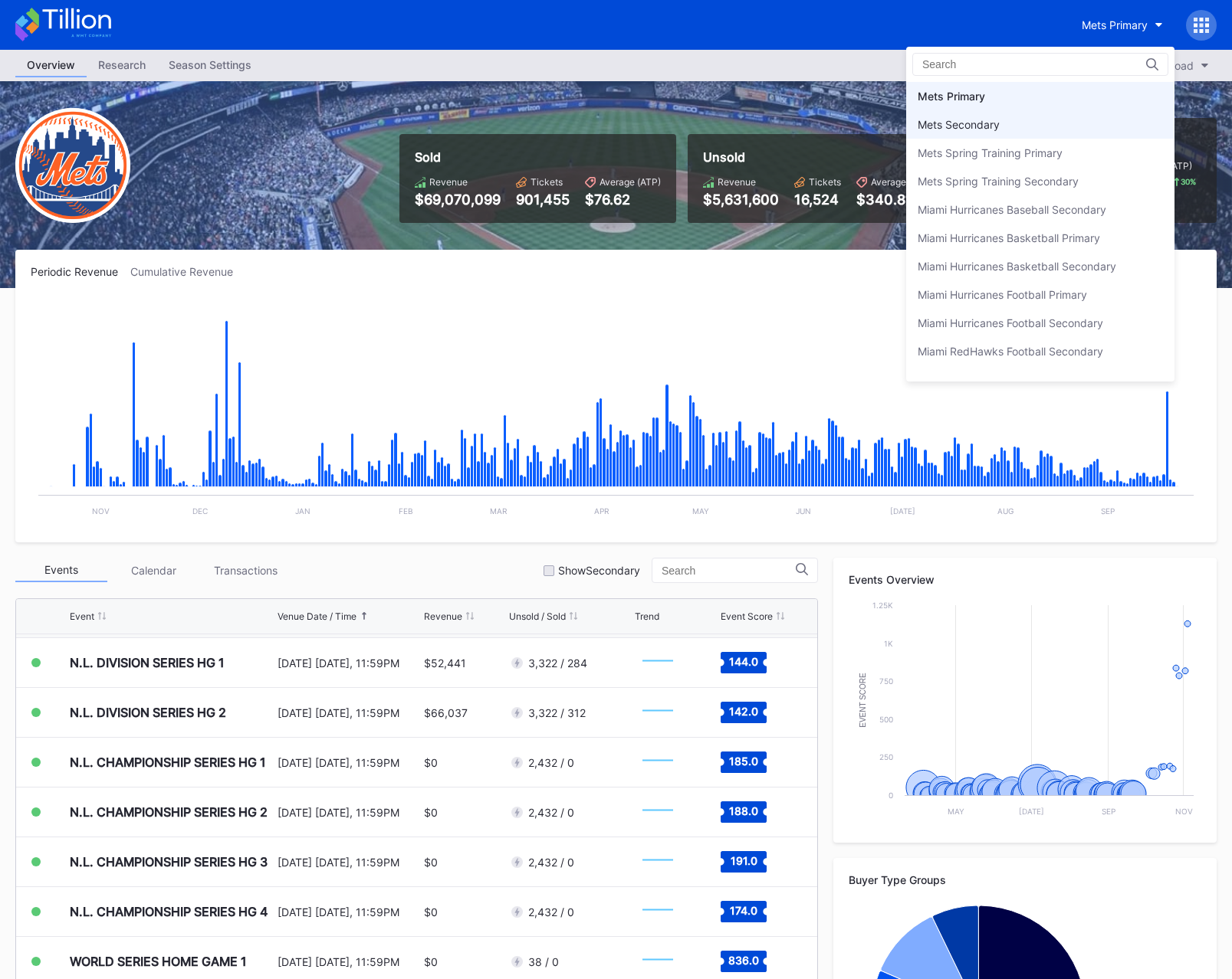
click at [999, 118] on div "Mets Secondary" at bounding box center [959, 125] width 82 height 13
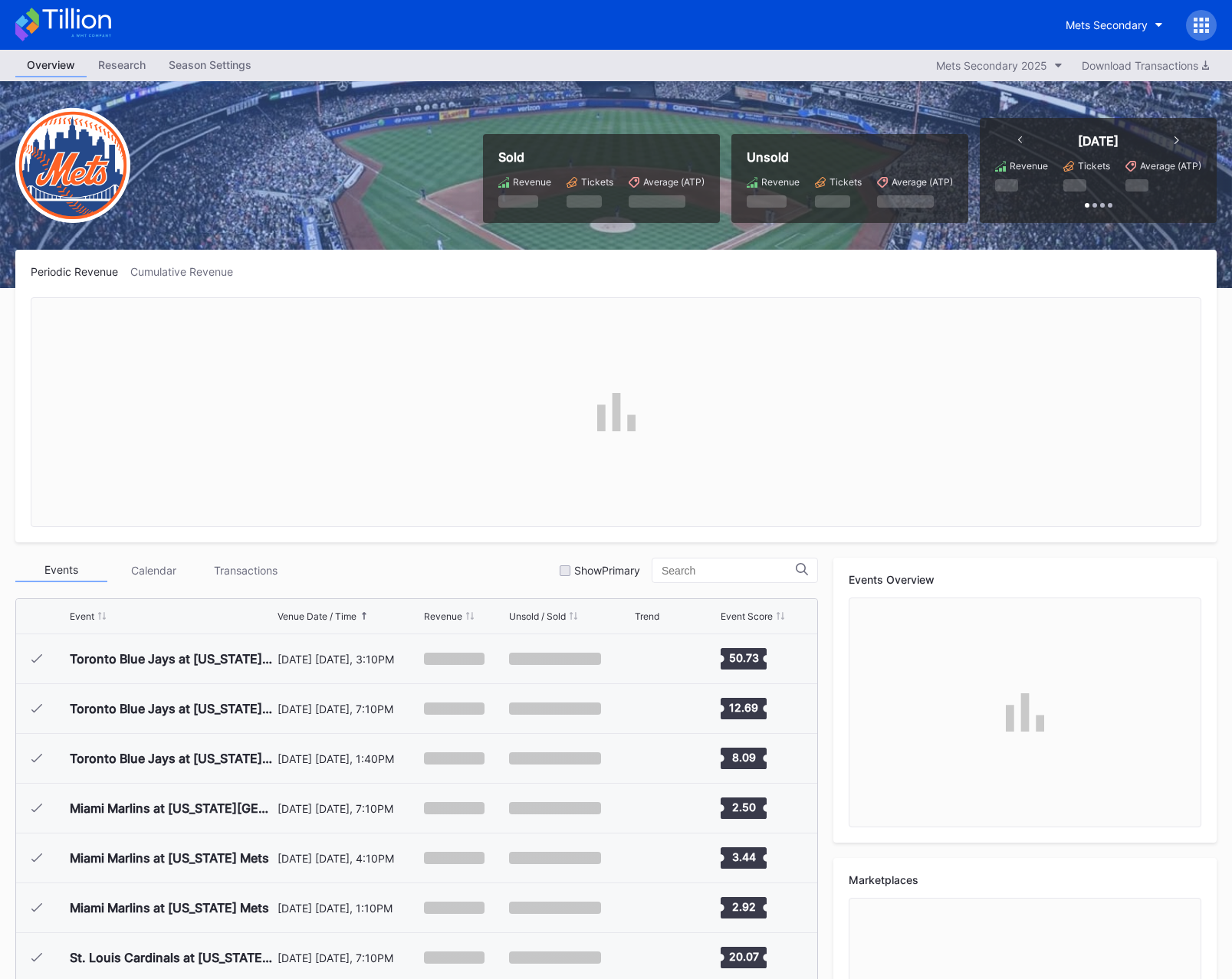
scroll to position [3980, 0]
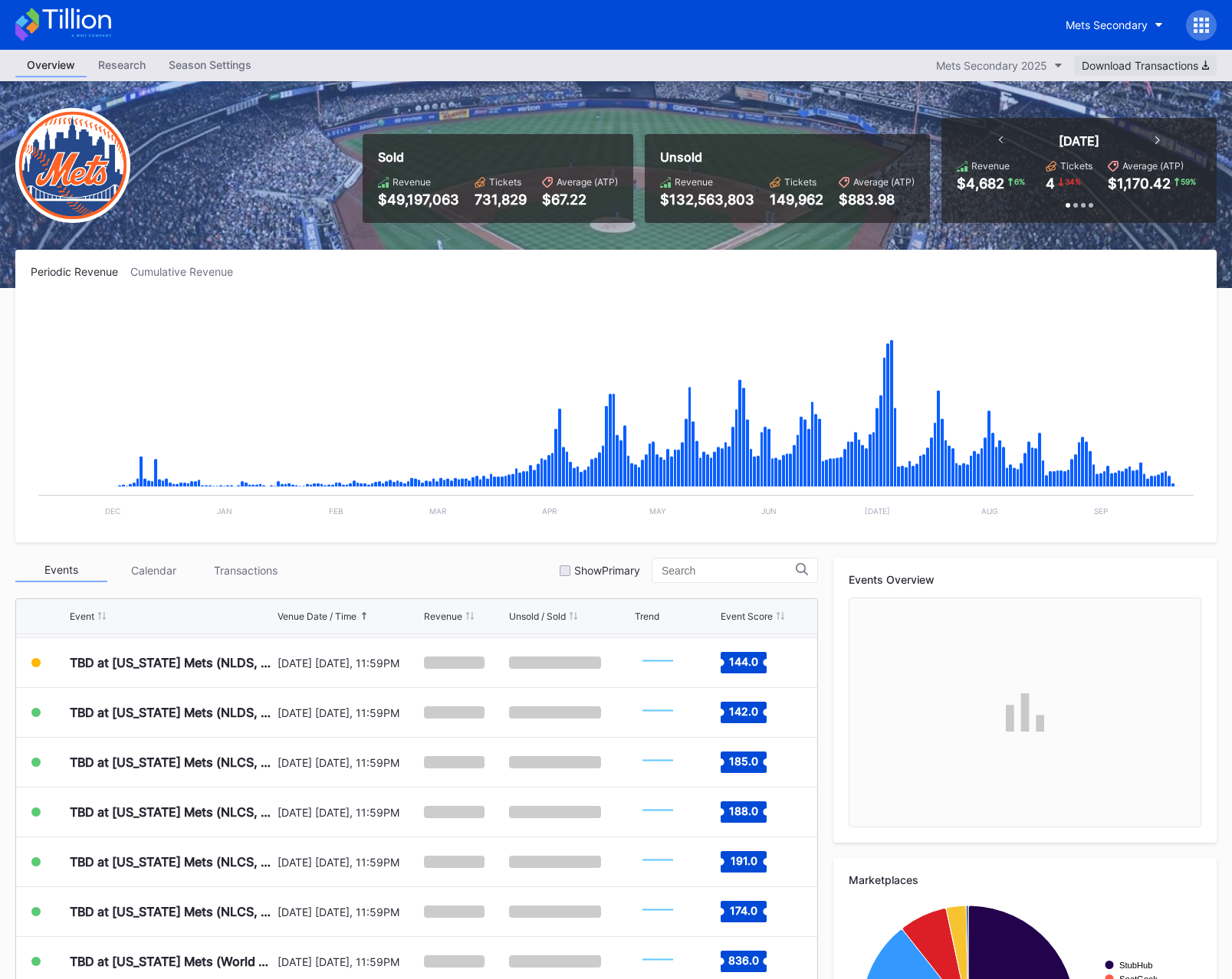
click at [1124, 74] on button "Download Transactions" at bounding box center [1144, 65] width 143 height 21
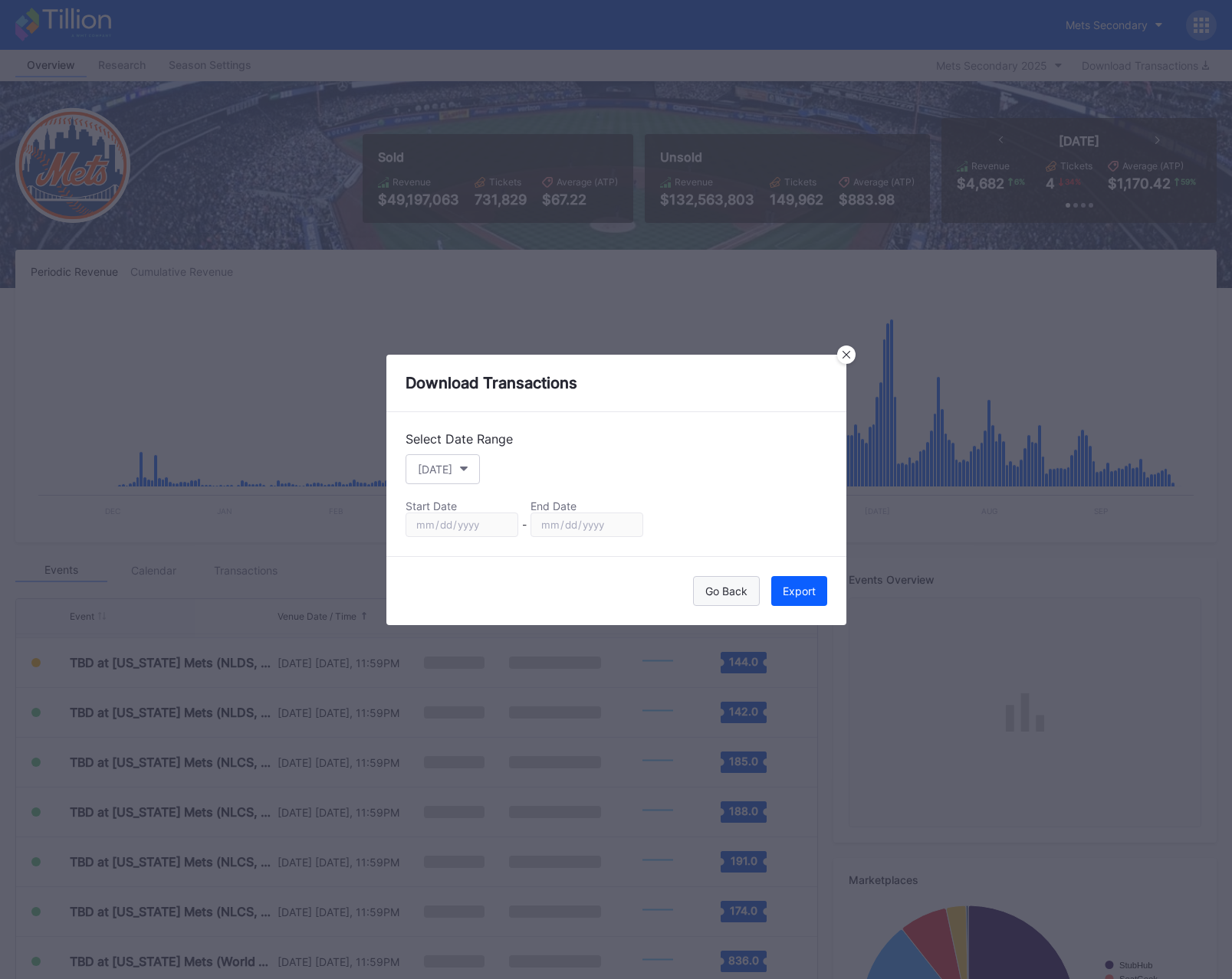
click at [701, 585] on button "Go Back" at bounding box center [726, 591] width 67 height 30
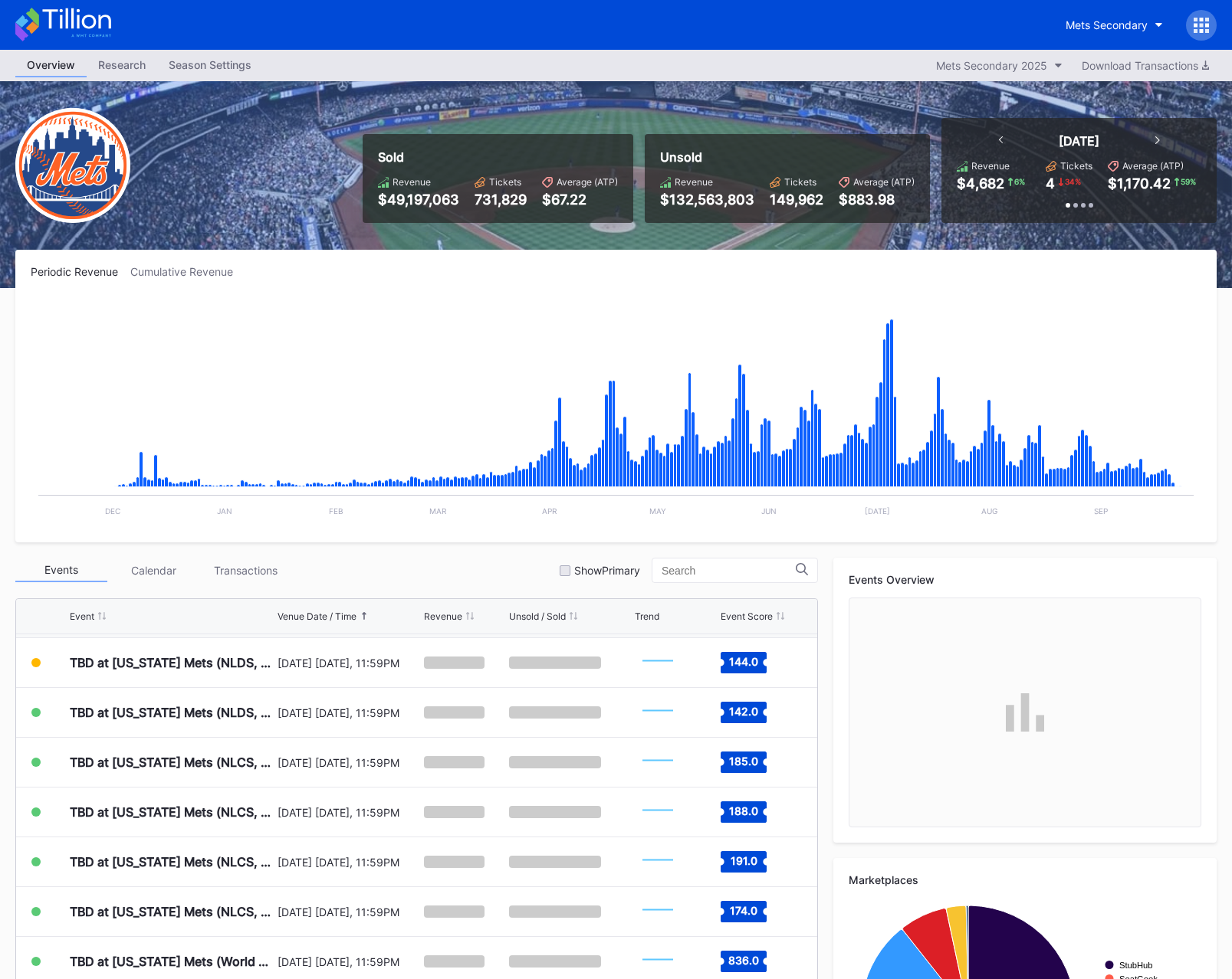
click at [123, 59] on div "Research" at bounding box center [122, 64] width 71 height 22
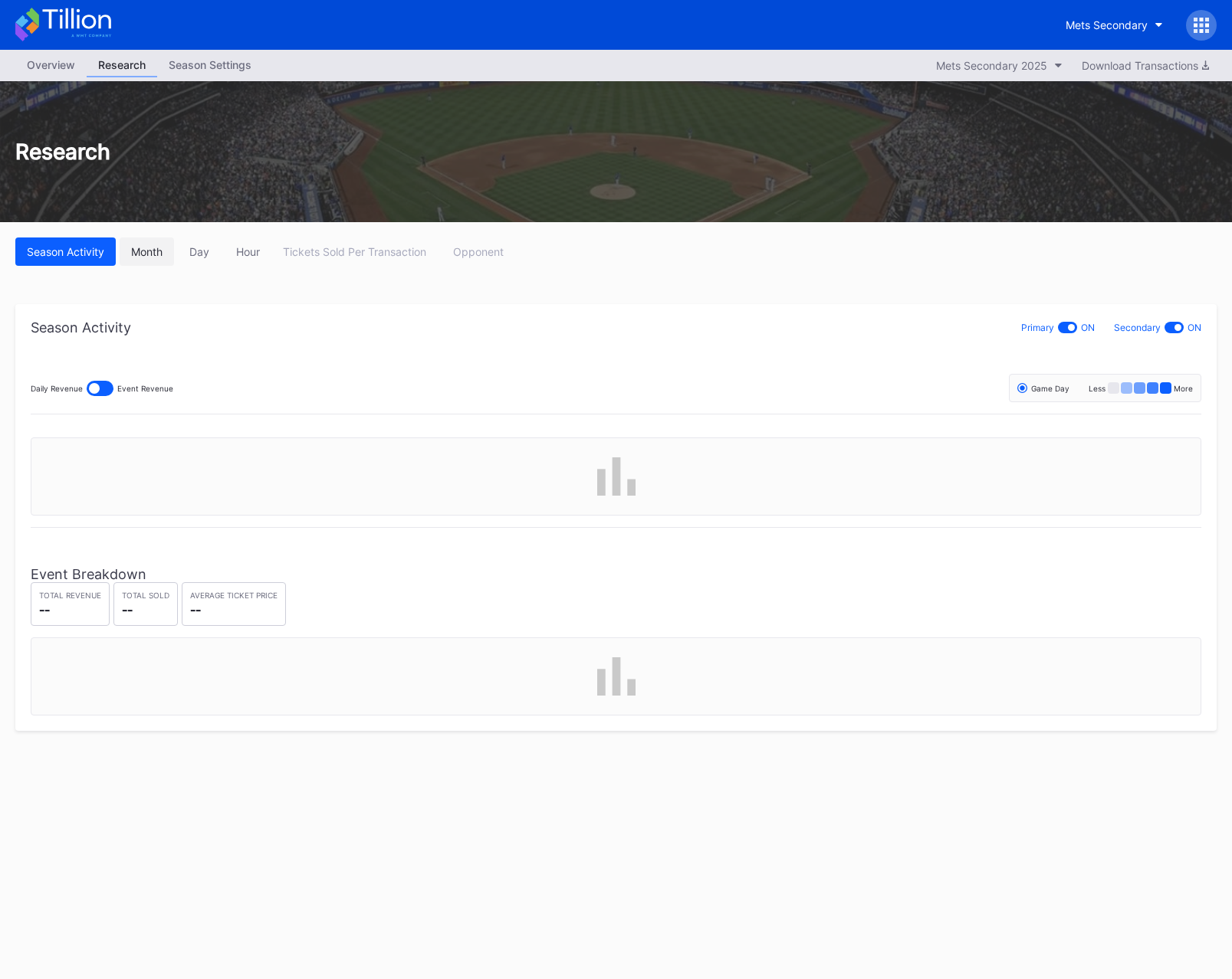
click at [148, 246] on div "Month" at bounding box center [147, 252] width 32 height 13
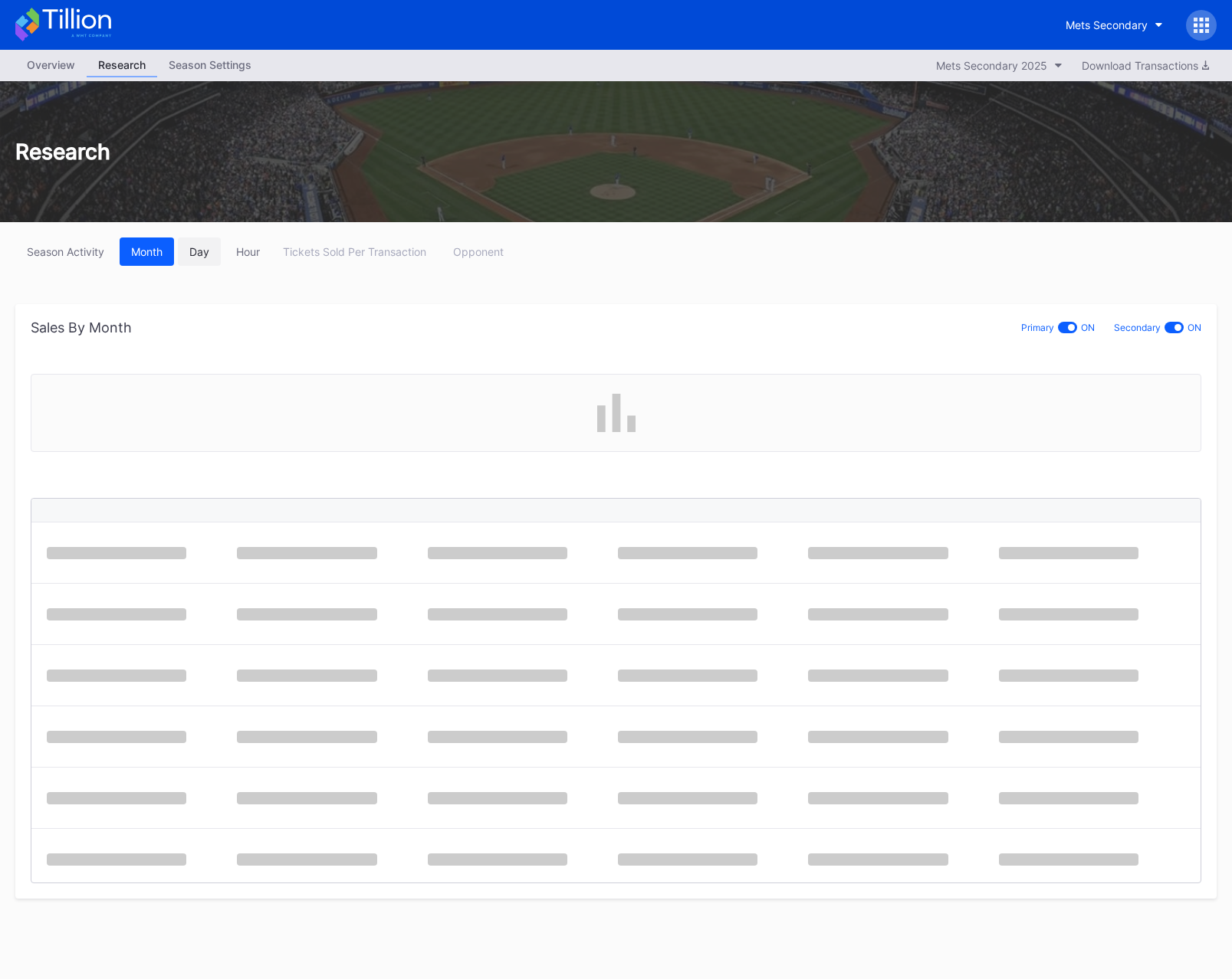
click at [194, 247] on div "Day" at bounding box center [199, 252] width 20 height 13
click at [208, 59] on div "Season Settings" at bounding box center [209, 64] width 106 height 22
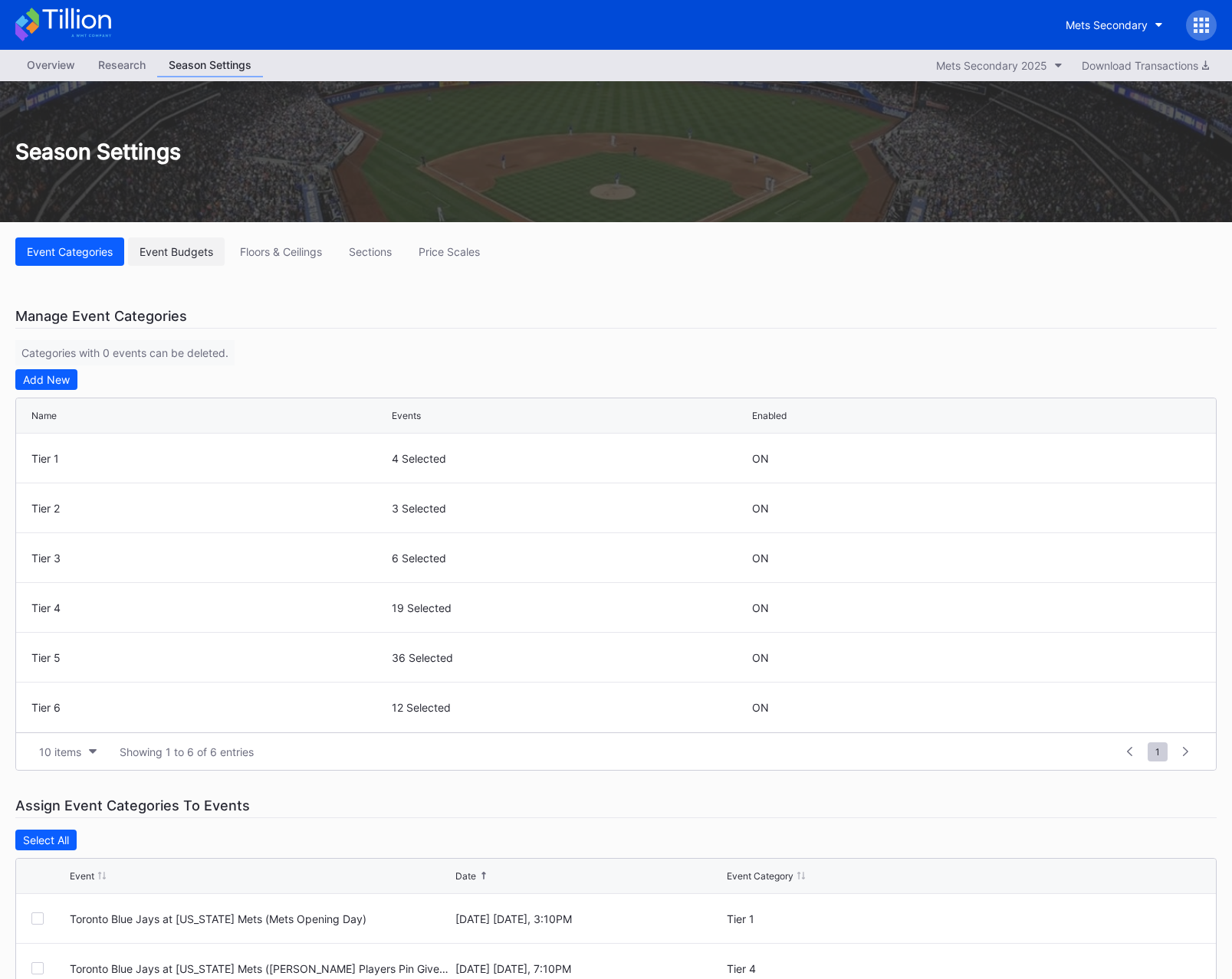
click at [163, 248] on div "Event Budgets" at bounding box center [176, 252] width 73 height 13
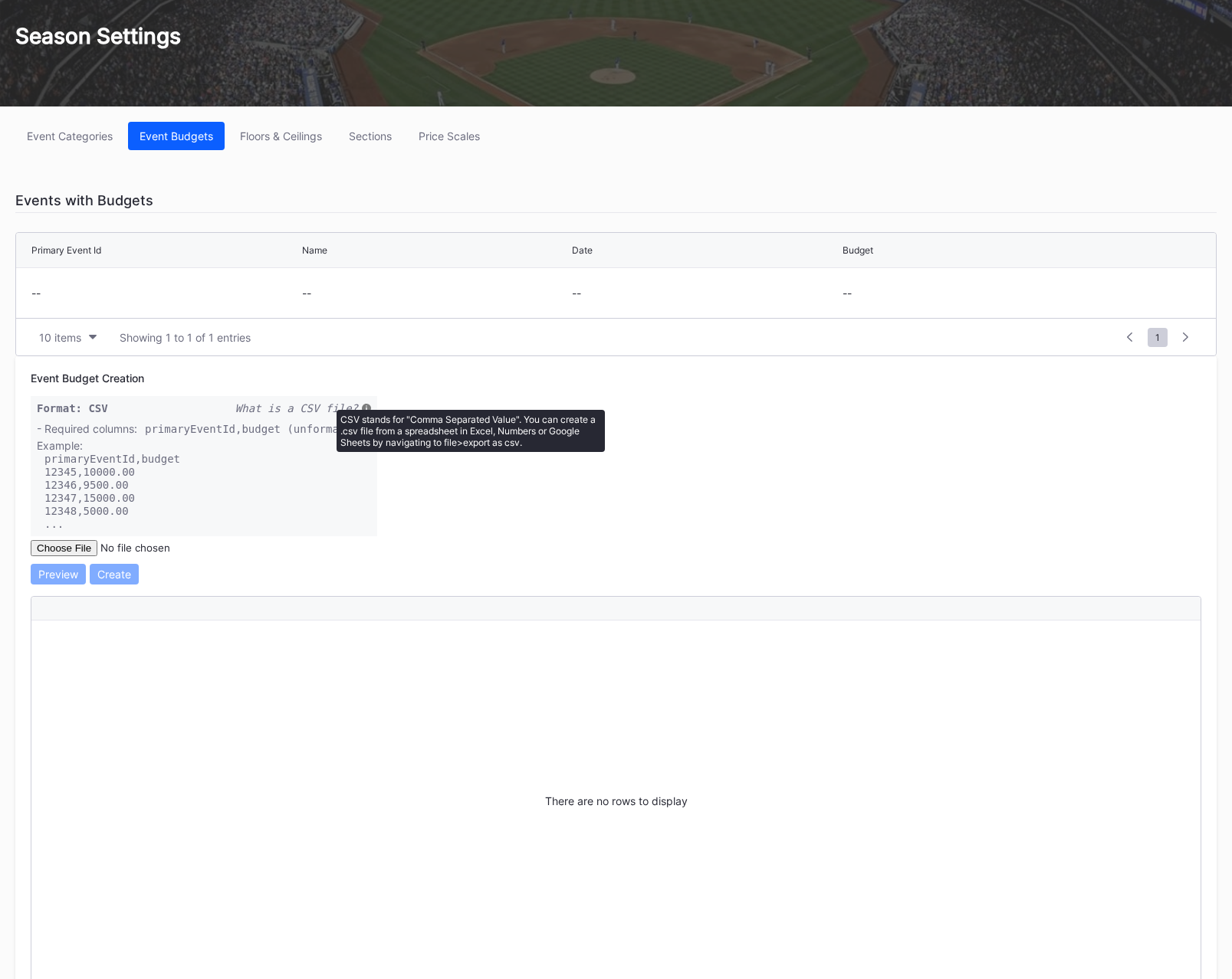
scroll to position [48, 0]
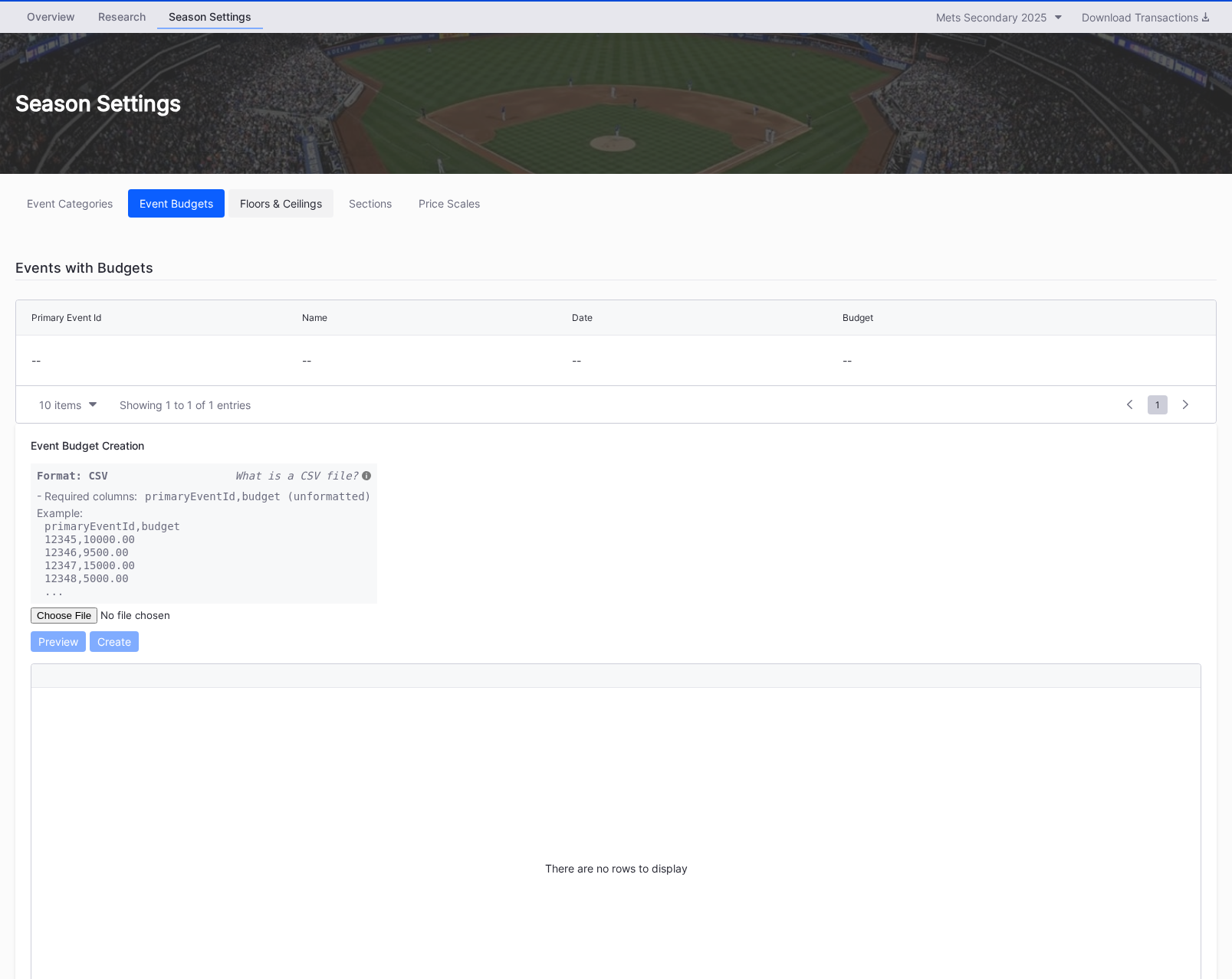
click at [299, 207] on div "Floors & Ceilings" at bounding box center [281, 203] width 82 height 13
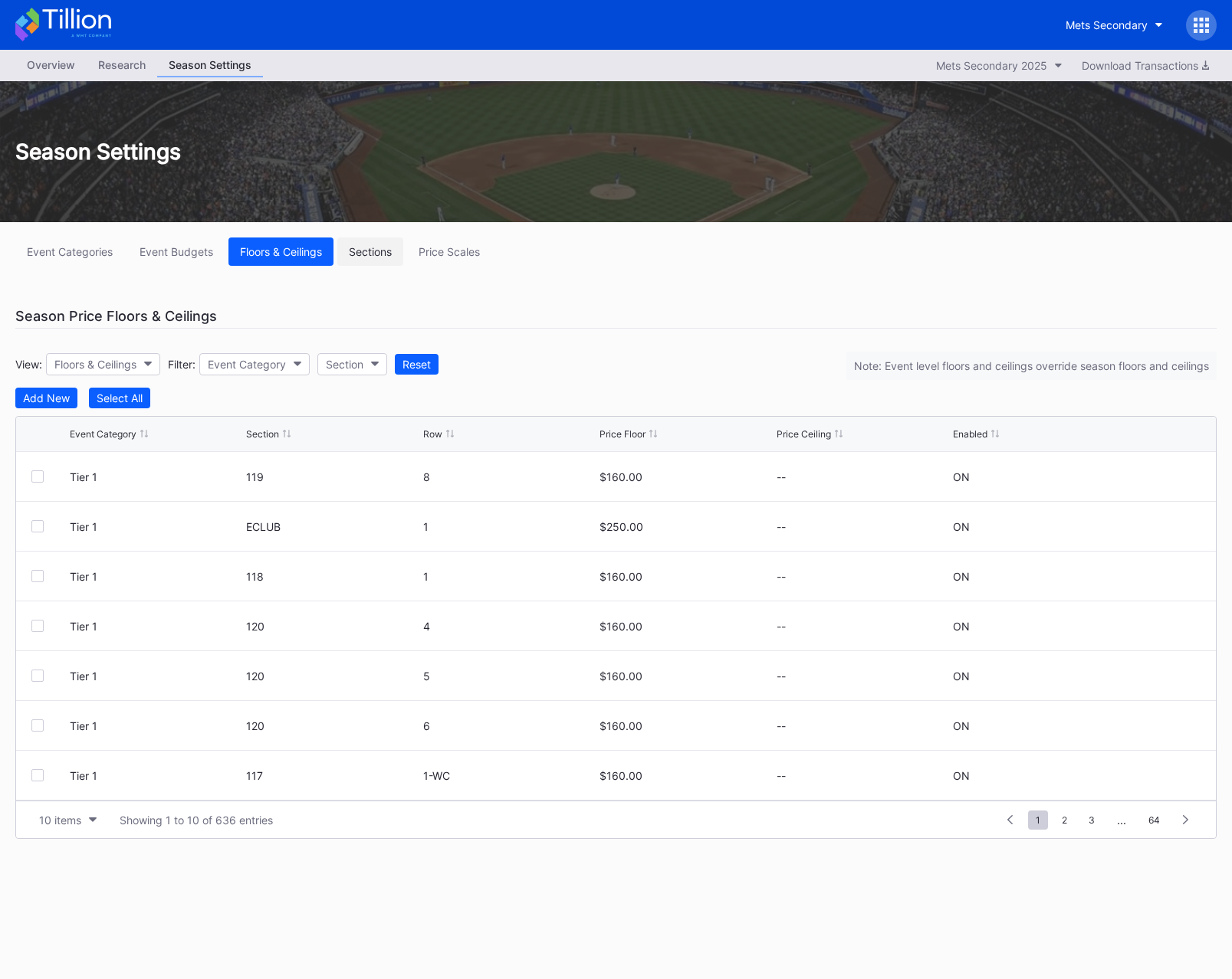
click at [377, 250] on div "Sections" at bounding box center [369, 252] width 43 height 13
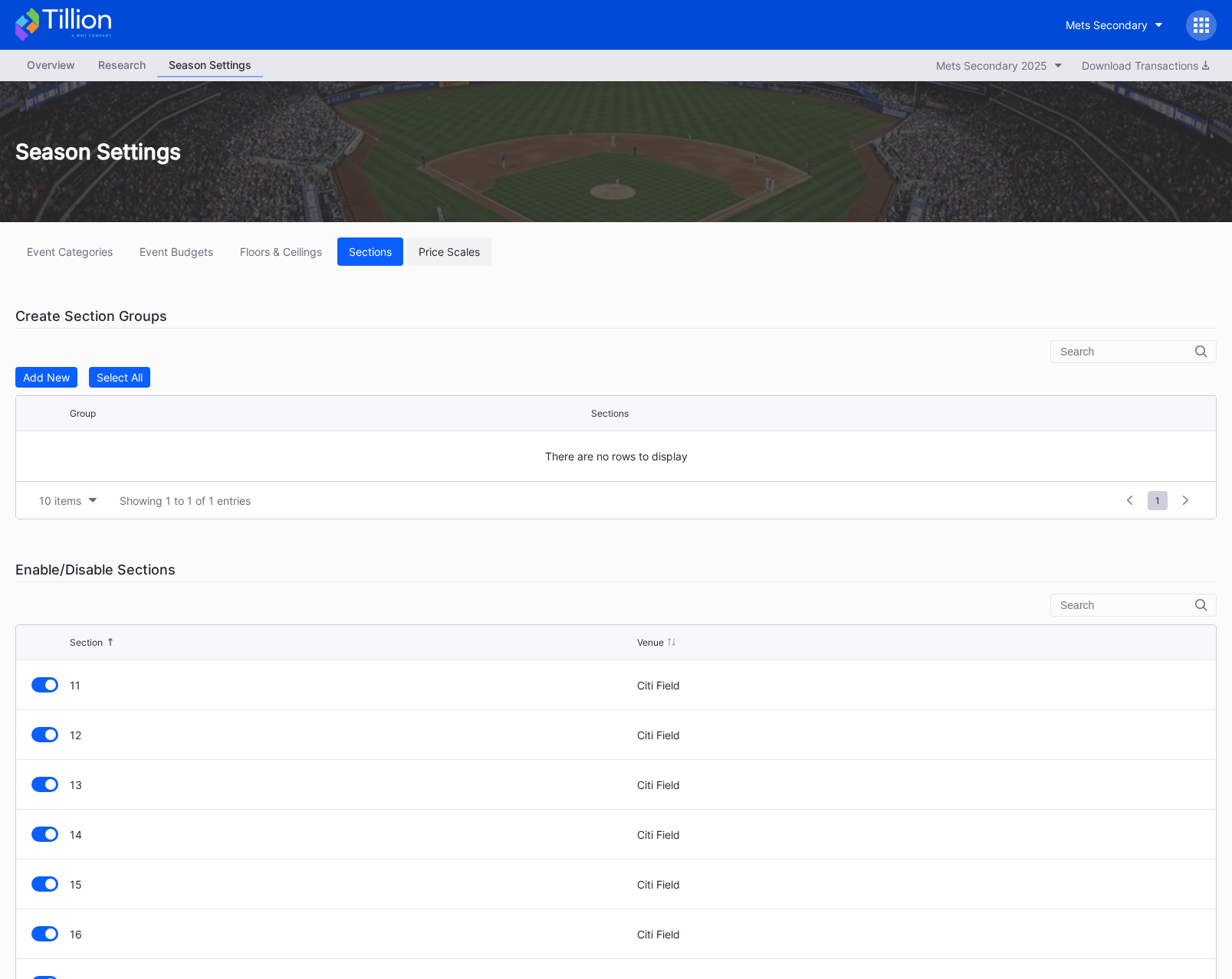
click at [451, 253] on div "Price Scales" at bounding box center [449, 252] width 62 height 13
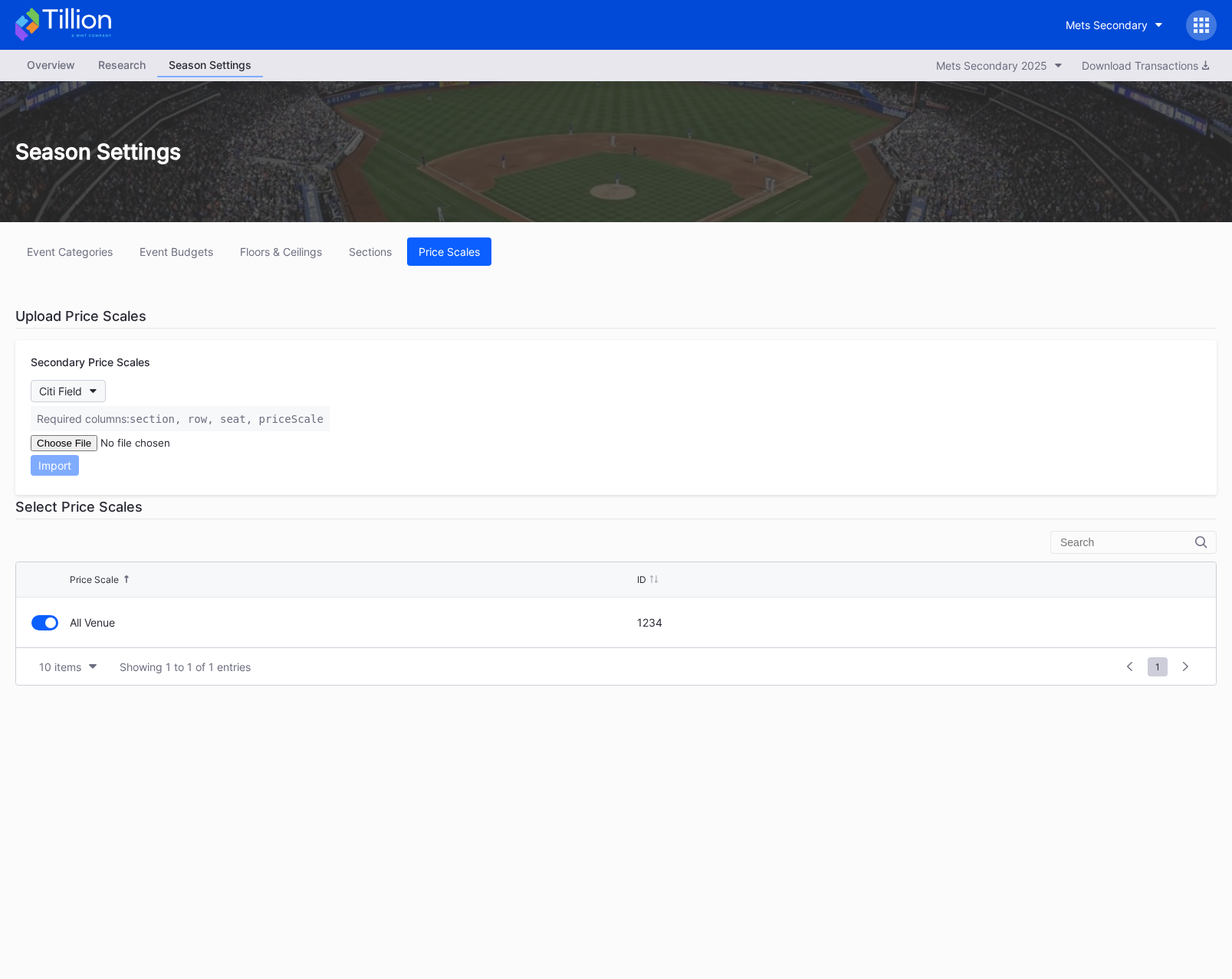
click at [100, 382] on button "Citi Field" at bounding box center [68, 391] width 75 height 22
click at [45, 67] on div "Overview" at bounding box center [51, 64] width 72 height 22
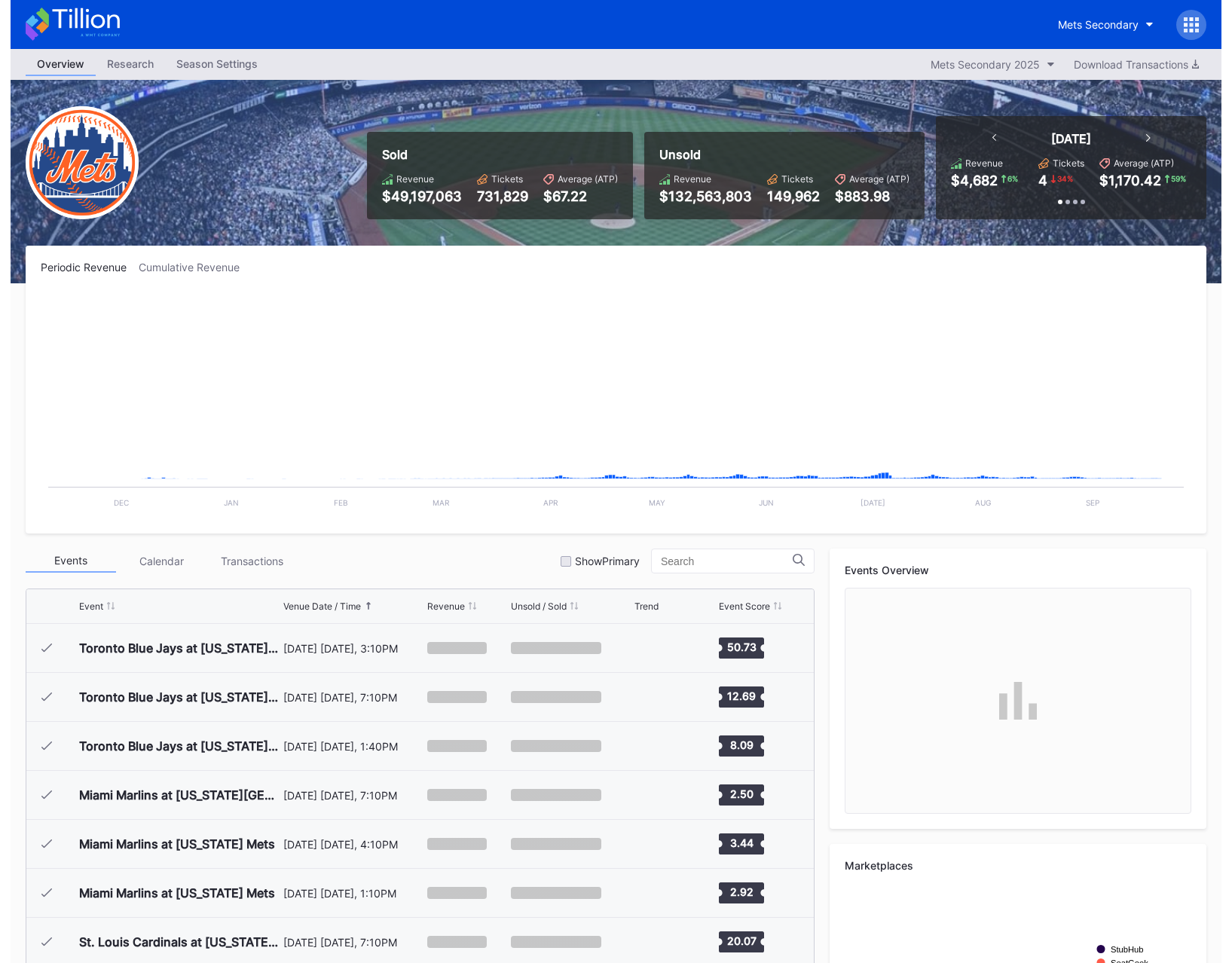
scroll to position [3915, 0]
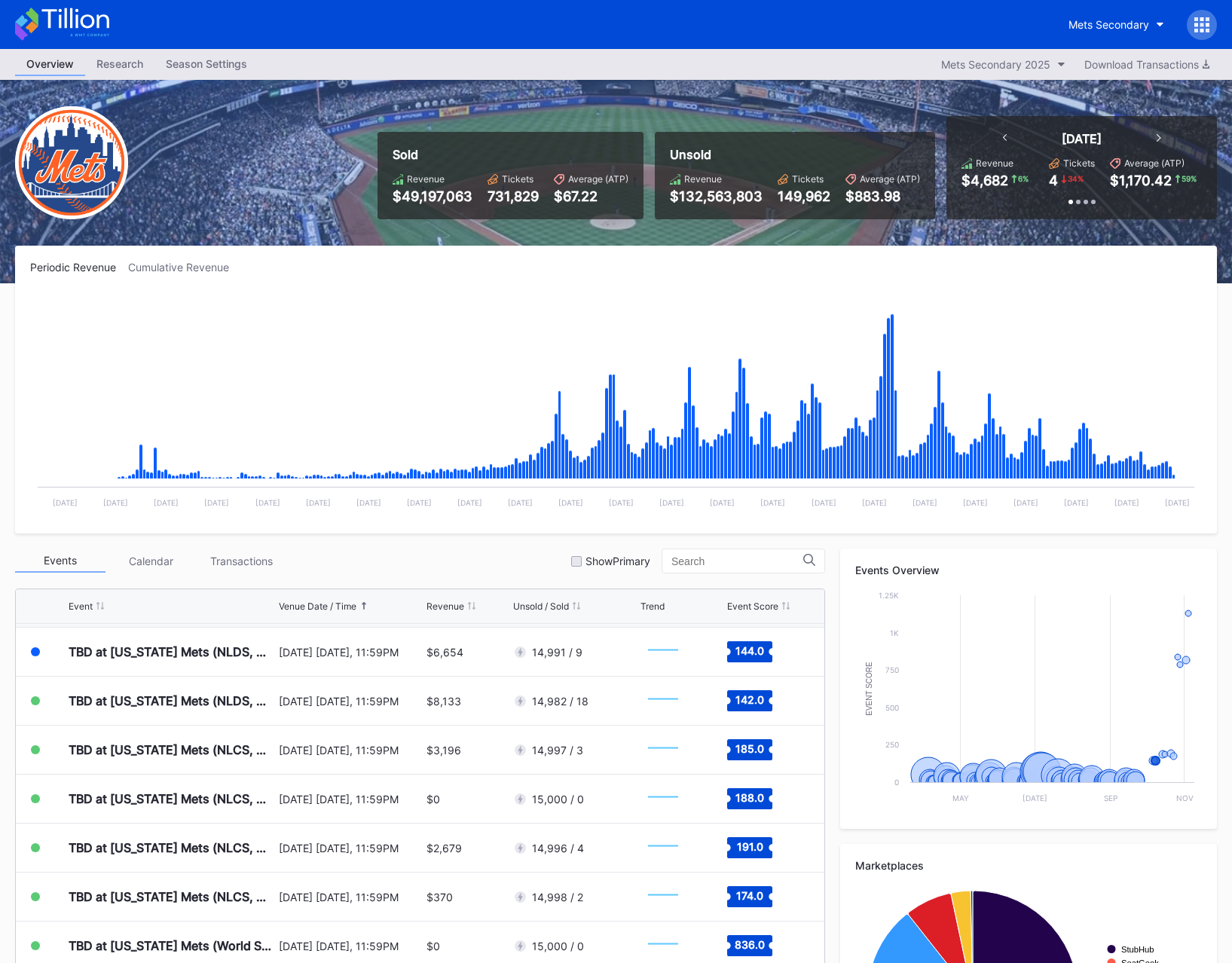
click at [771, 132] on div "Unsold Revenue $132,563,803 Tickets 149,962 Average (ATP) $883.98" at bounding box center [795, 175] width 280 height 88
